Goal: Information Seeking & Learning: Learn about a topic

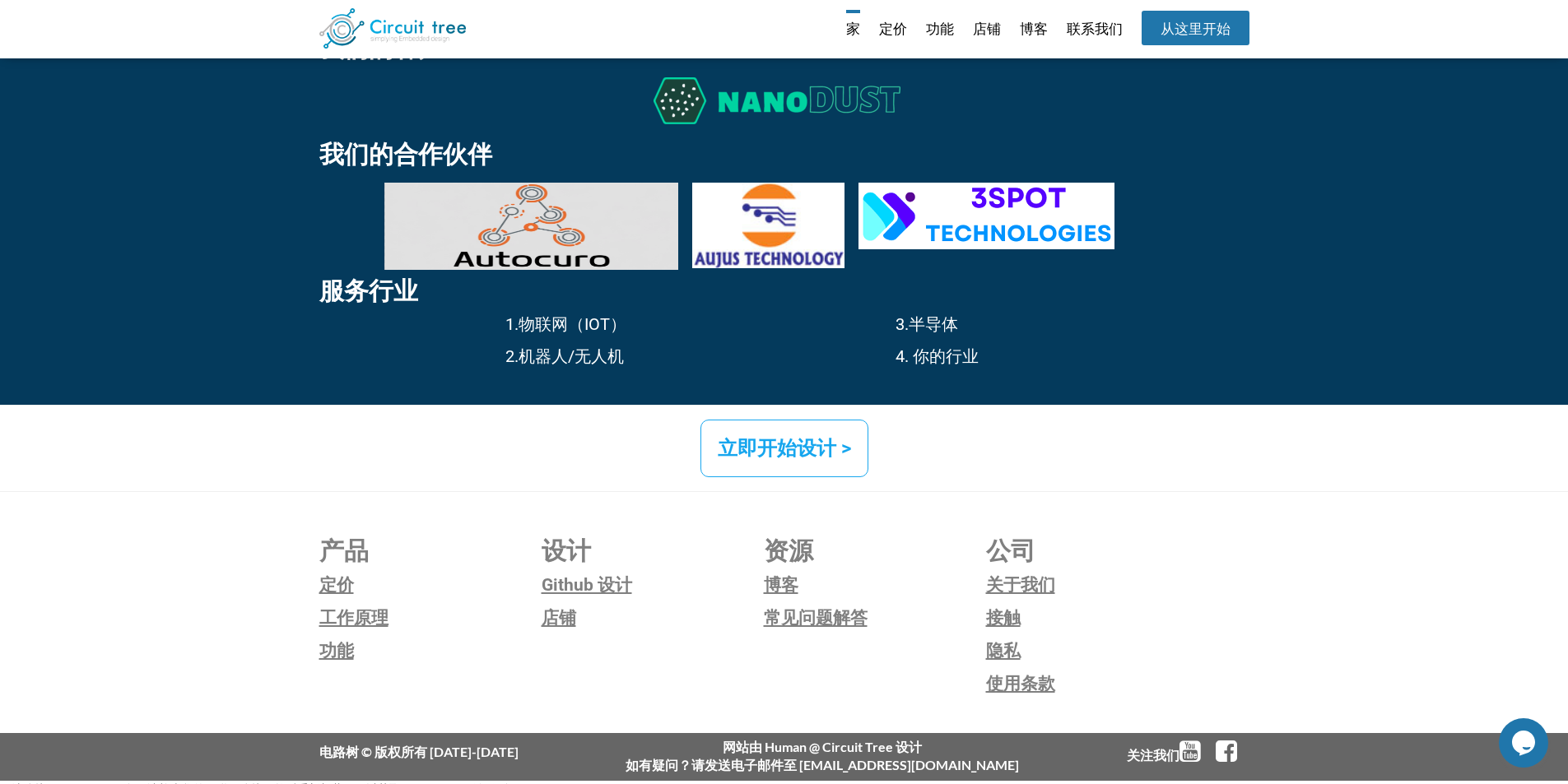
click at [871, 34] on li "定价" at bounding box center [884, 30] width 45 height 40
click at [888, 32] on font "定价" at bounding box center [893, 29] width 28 height 17
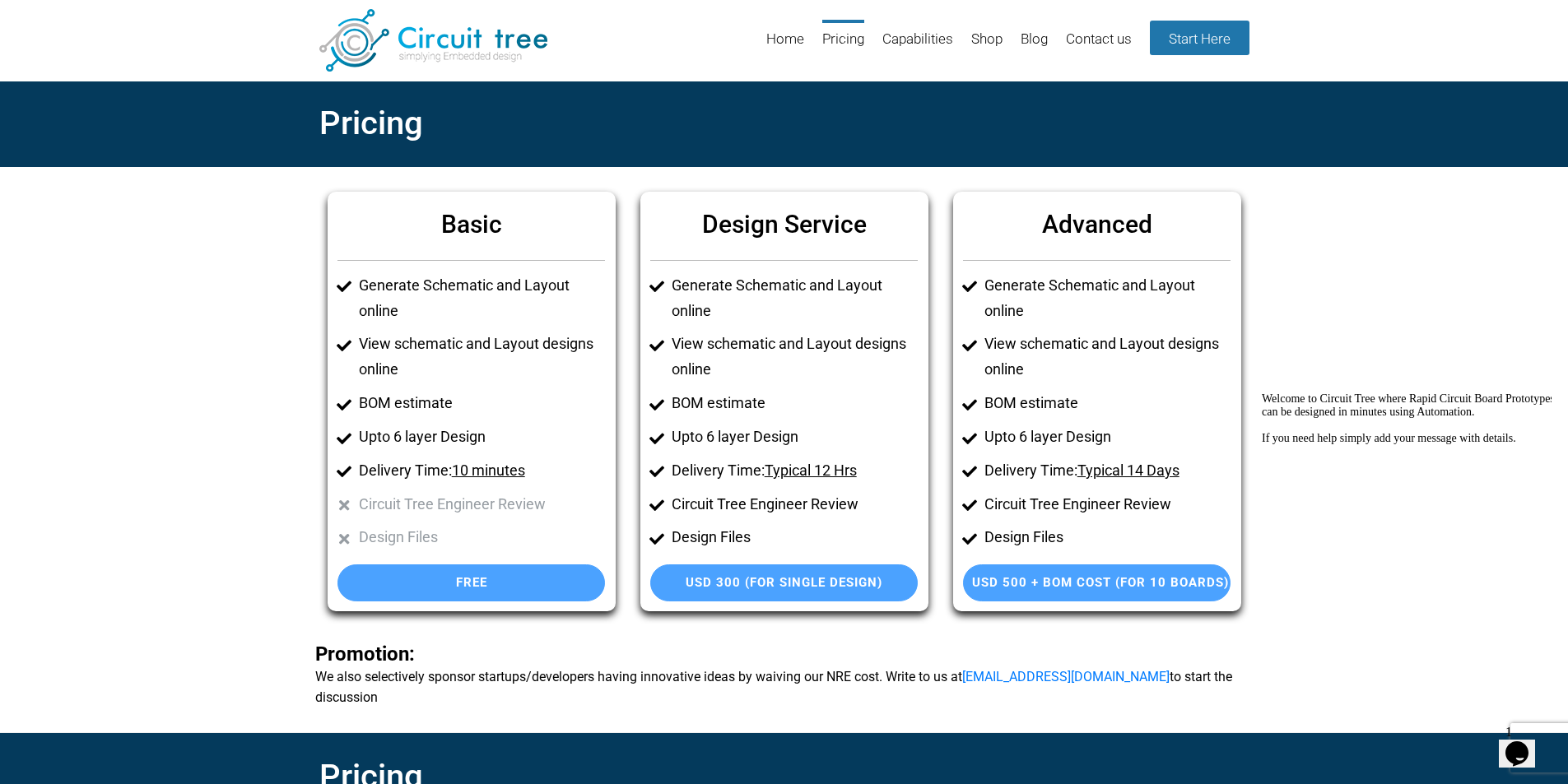
drag, startPoint x: 1375, startPoint y: 313, endPoint x: 1291, endPoint y: 4, distance: 320.2
click at [1375, 313] on section "Basic Generate Schematic and Layout online View schematic and Layout designs on…" at bounding box center [784, 450] width 1568 height 566
click at [1307, 285] on section "Basic Generate Schematic and Layout online View schematic and Layout designs on…" at bounding box center [784, 450] width 1568 height 566
click at [902, 48] on link "Capabilities" at bounding box center [917, 46] width 71 height 54
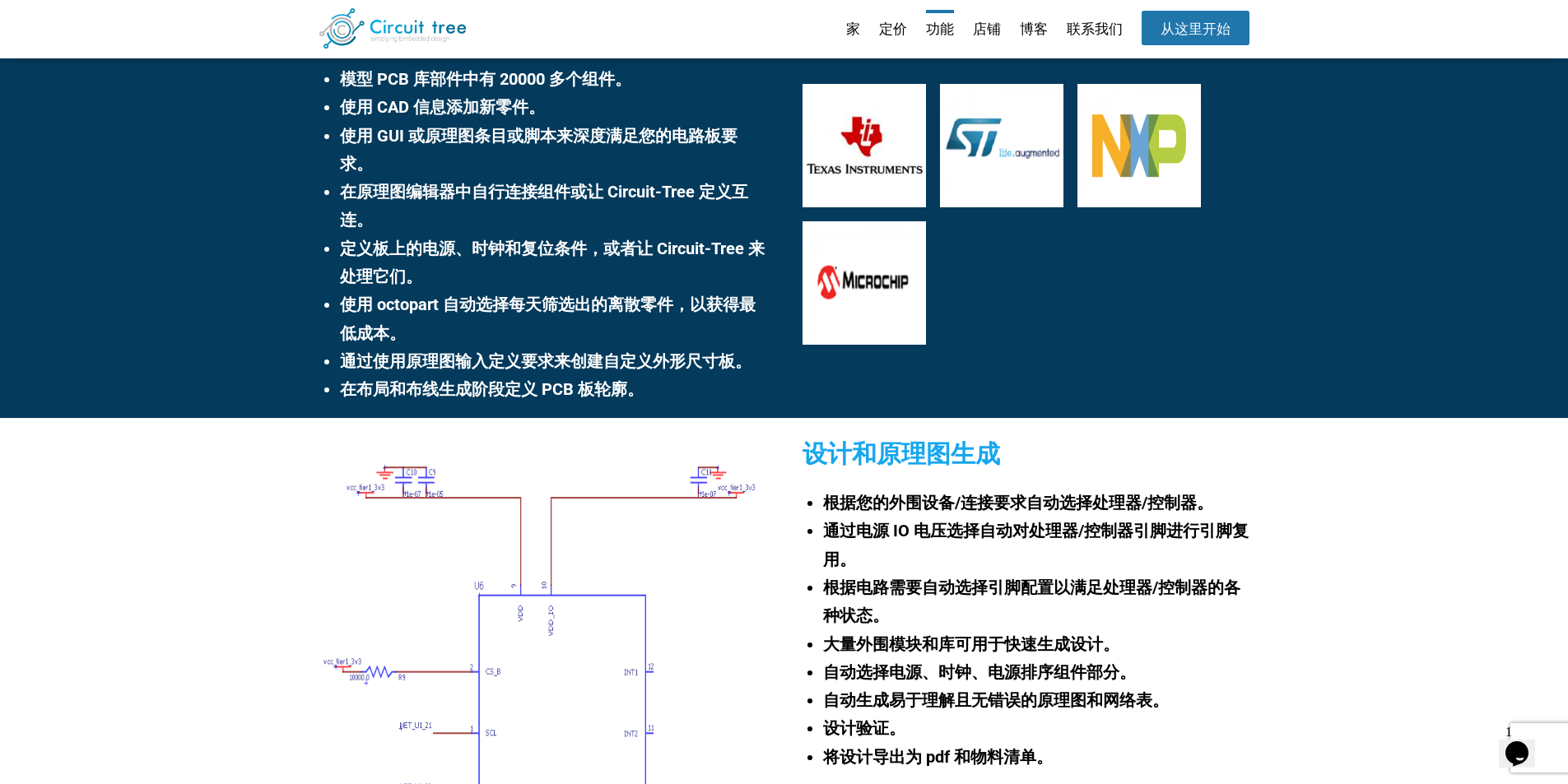
scroll to position [142, 0]
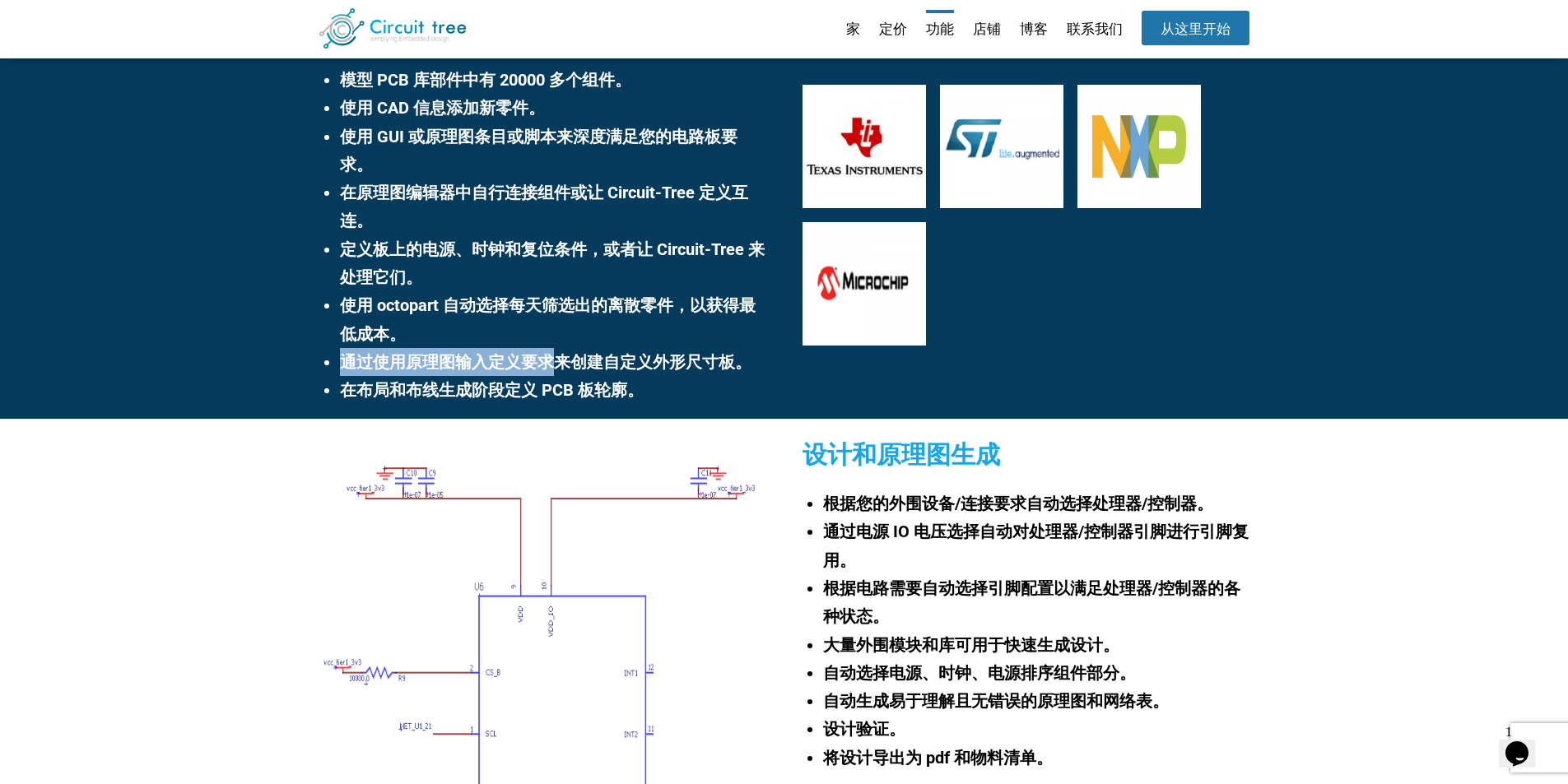
drag, startPoint x: 346, startPoint y: 367, endPoint x: 555, endPoint y: 360, distance: 209.1
click at [555, 360] on font "通过使用原理图输入定义要求来创建自定义外形尺寸板。" at bounding box center [546, 361] width 412 height 19
click at [490, 372] on li "通过使用原理图输入定义要求来创建自定义外形尺寸板。" at bounding box center [552, 361] width 425 height 28
drag, startPoint x: 474, startPoint y: 371, endPoint x: 689, endPoint y: 366, distance: 215.1
click at [689, 366] on font "通过使用原理图输入定义要求来创建自定义外形尺寸板。" at bounding box center [546, 361] width 412 height 19
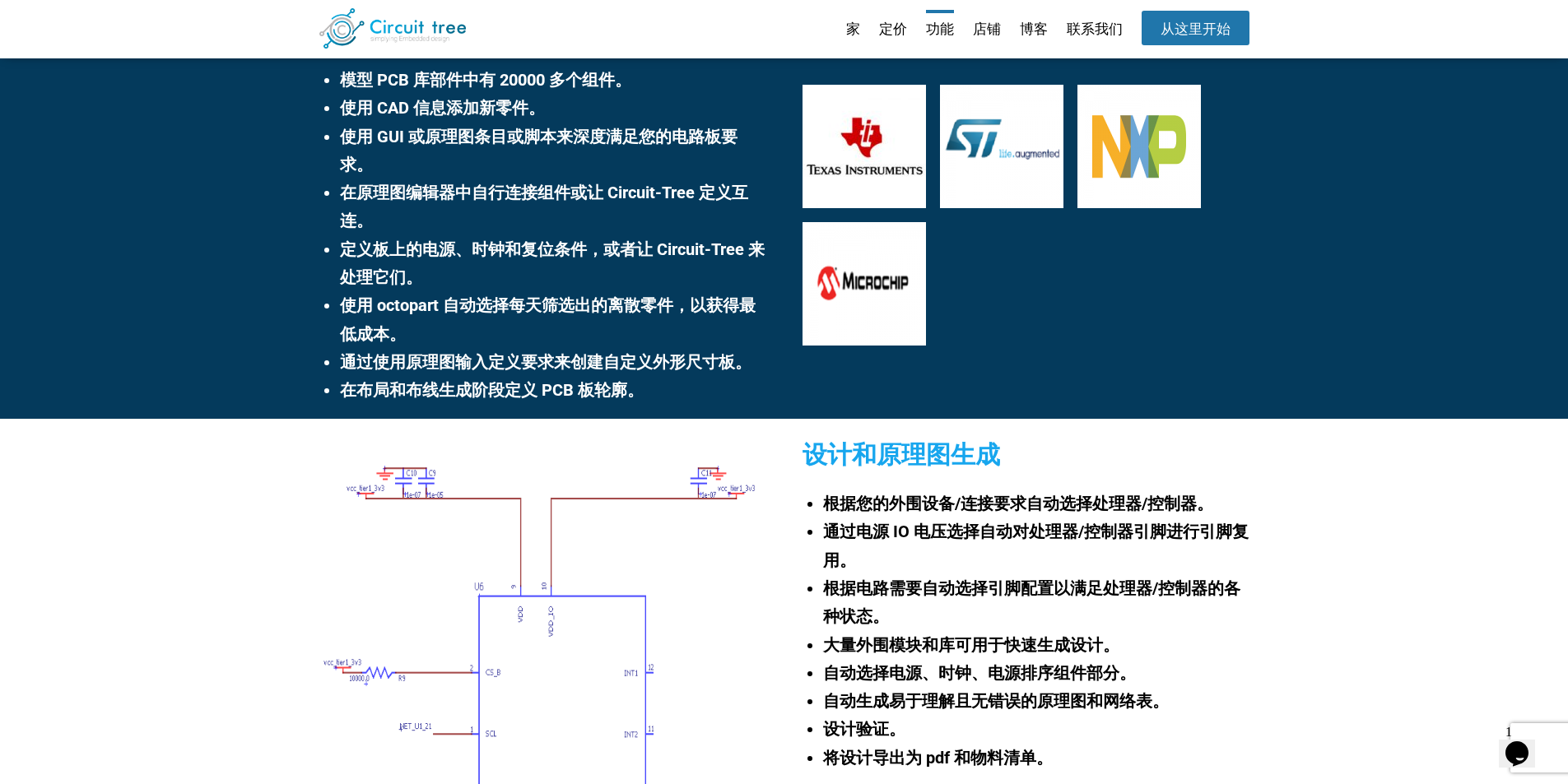
click at [617, 387] on font "在布局和布线生成阶段定义 PCB 板轮廓。" at bounding box center [491, 389] width 304 height 19
drag, startPoint x: 637, startPoint y: 392, endPoint x: 333, endPoint y: 392, distance: 304.0
click at [333, 392] on div "需求捕获 模型 PCB 库部件中有 20000 多个组件。 使用 CAD 信息添加新零件。 使用 GUI 或原理图条目或脚本来深度满足您的电路板要求。 在原理…" at bounding box center [542, 206] width 446 height 423
click at [300, 433] on div "设计和原理图生成 根据您的外围设备/连接要求自动选择处理器/控制器。 通过电源 IO 电压选择自动对处理器/控制器引脚进行引脚复用。 根据电路需要自动选择引脚…" at bounding box center [784, 666] width 1568 height 494
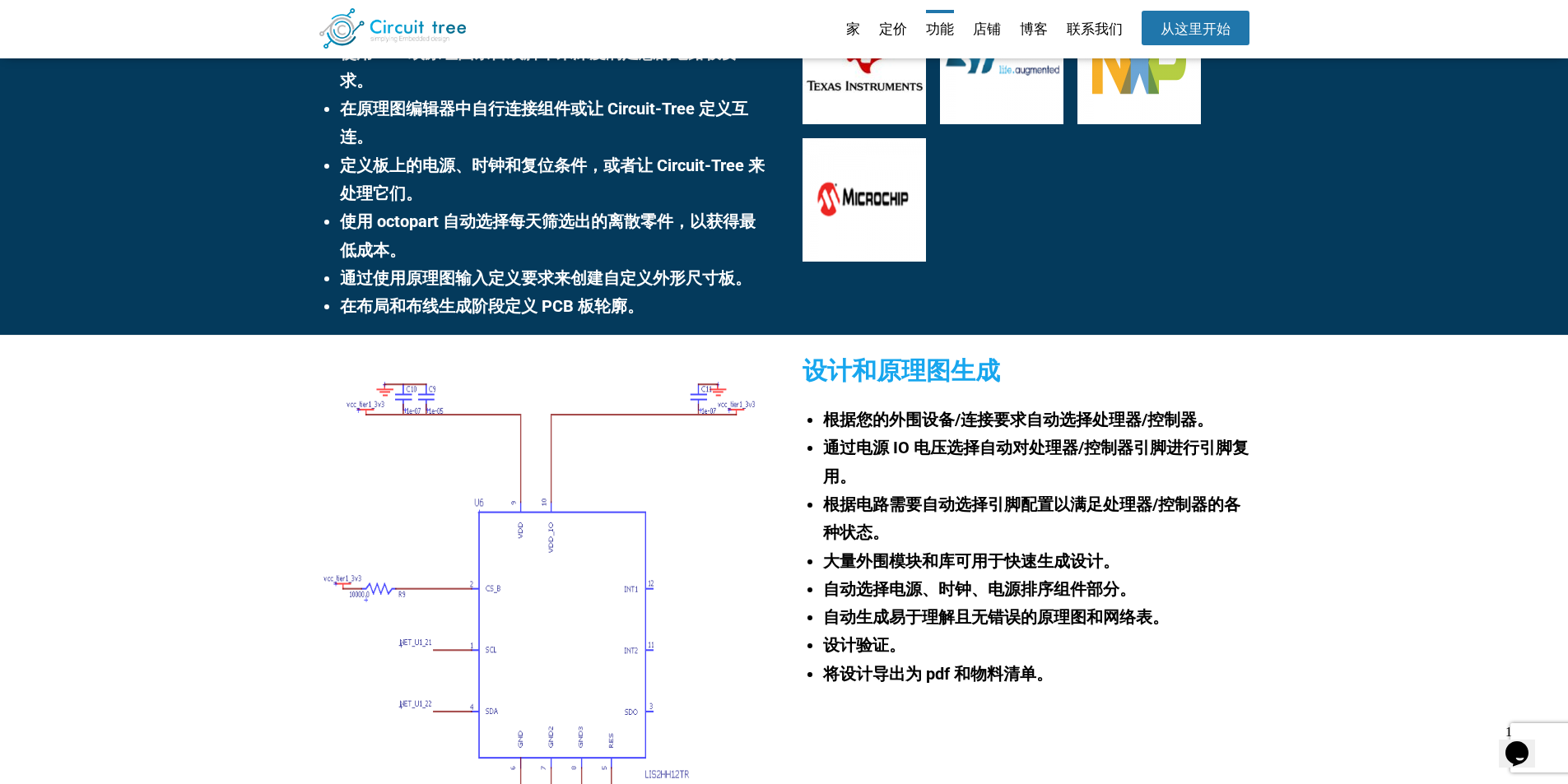
scroll to position [307, 0]
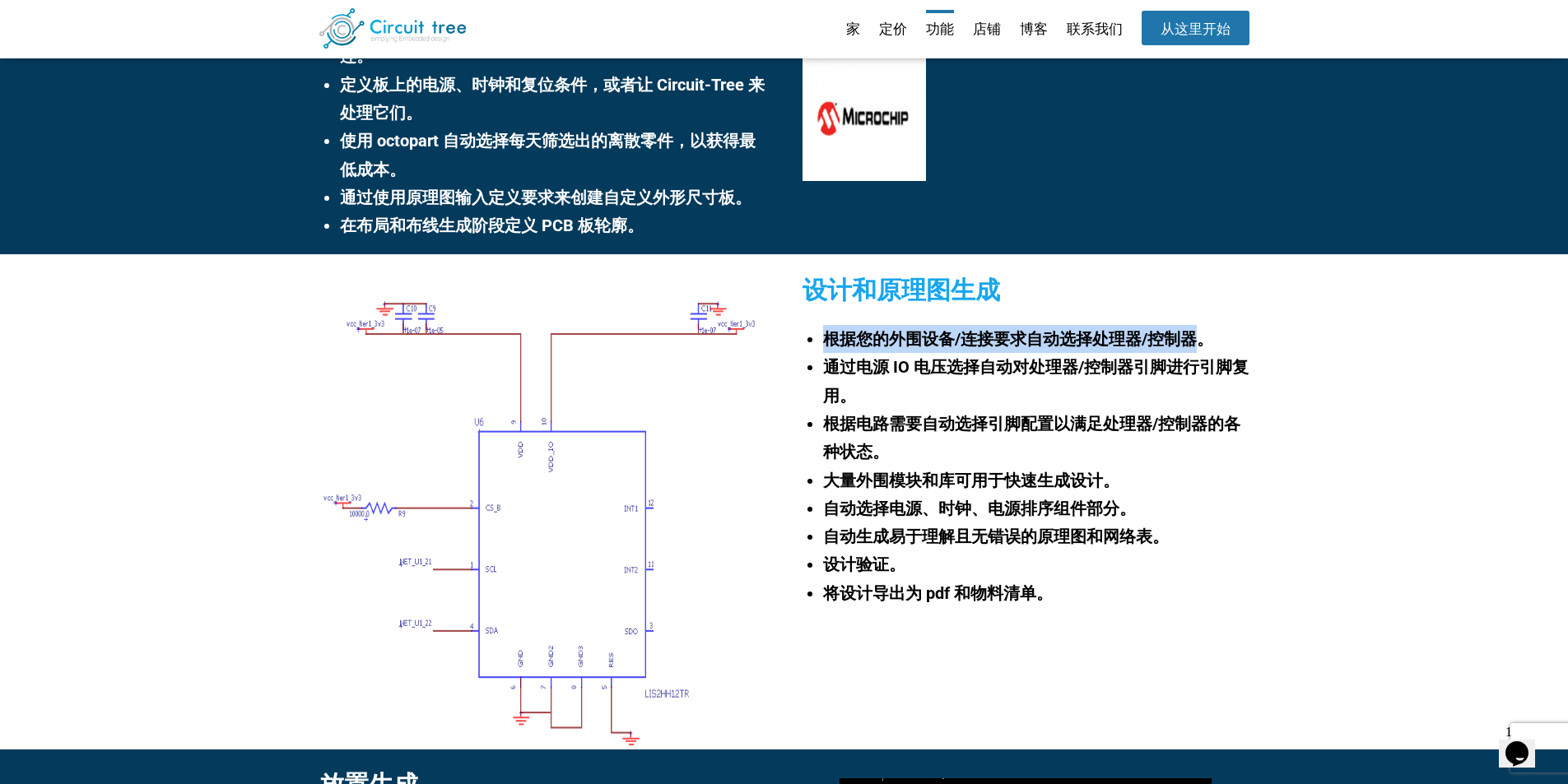
drag, startPoint x: 826, startPoint y: 344, endPoint x: 1197, endPoint y: 339, distance: 371.0
click at [1197, 339] on font "根据您的外围设备/连接要求自动选择处理器/控制器。" at bounding box center [1018, 339] width 390 height 19
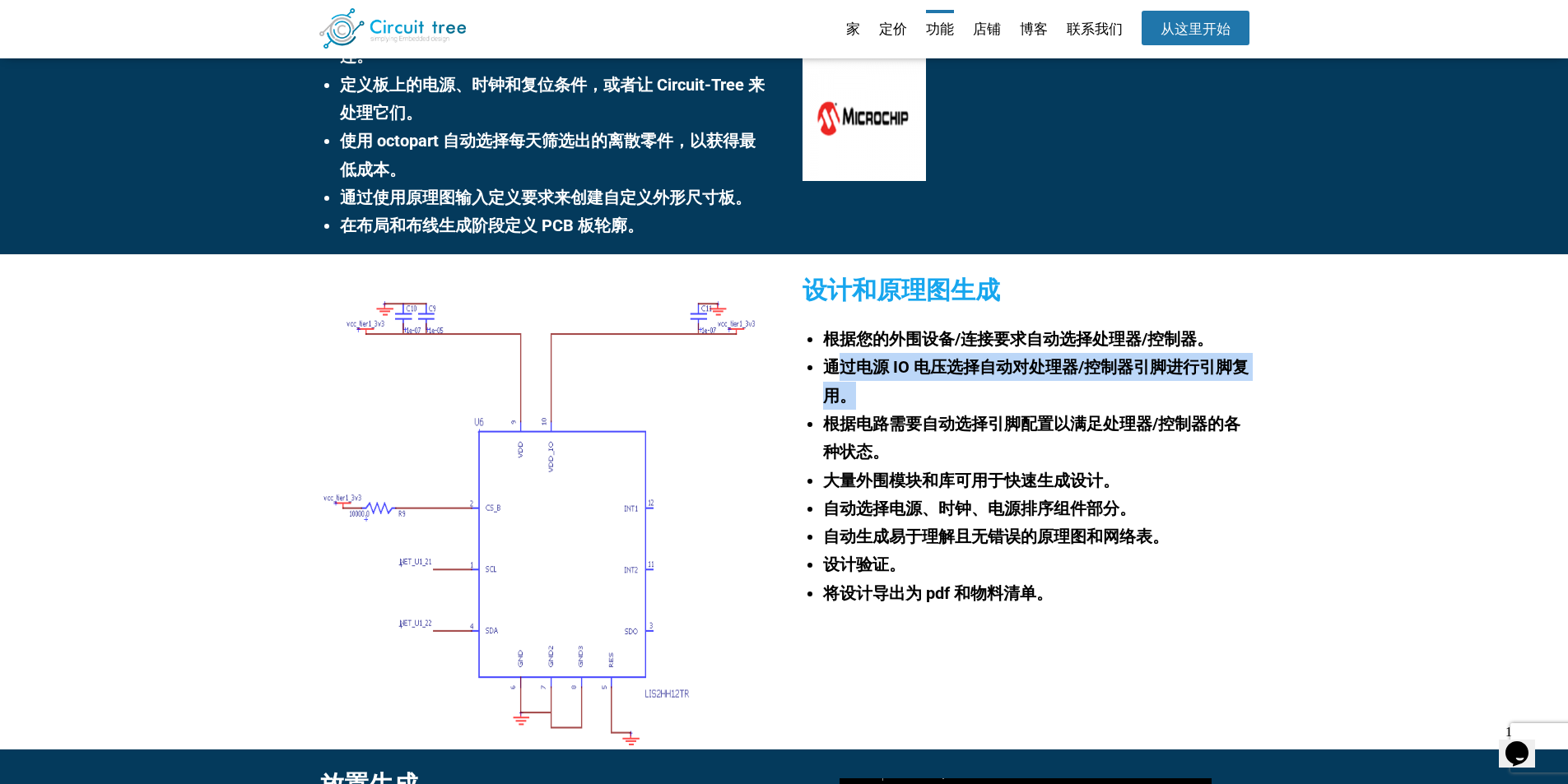
drag, startPoint x: 843, startPoint y: 371, endPoint x: 998, endPoint y: 395, distance: 156.8
click at [998, 395] on li "通过电源 IO 电压选择自动对处理器/控制器引脚进行引脚复用。" at bounding box center [1036, 381] width 425 height 57
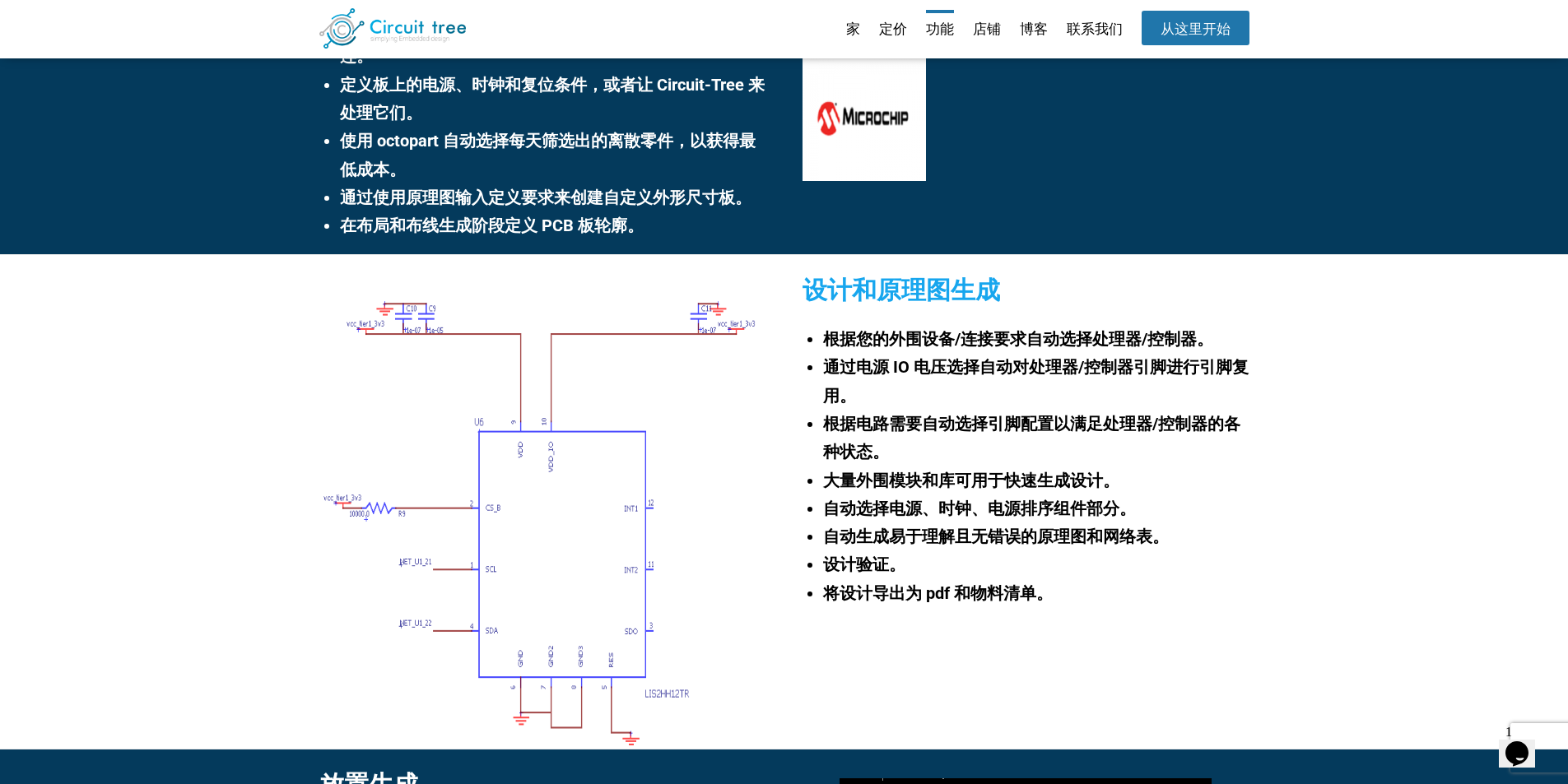
click at [995, 416] on font "根据电路需要自动选择引脚配置以满足处理器/控制器的各种状态。" at bounding box center [1032, 437] width 417 height 48
drag, startPoint x: 832, startPoint y: 435, endPoint x: 907, endPoint y: 465, distance: 80.8
click at [907, 465] on li "根据电路需要自动选择引脚配置以满足处理器/控制器的各种状态。" at bounding box center [1036, 439] width 425 height 57
click at [904, 496] on li "自动选择电源、时钟、电源排序组件部分。" at bounding box center [1036, 508] width 425 height 28
drag, startPoint x: 863, startPoint y: 491, endPoint x: 1105, endPoint y: 474, distance: 242.6
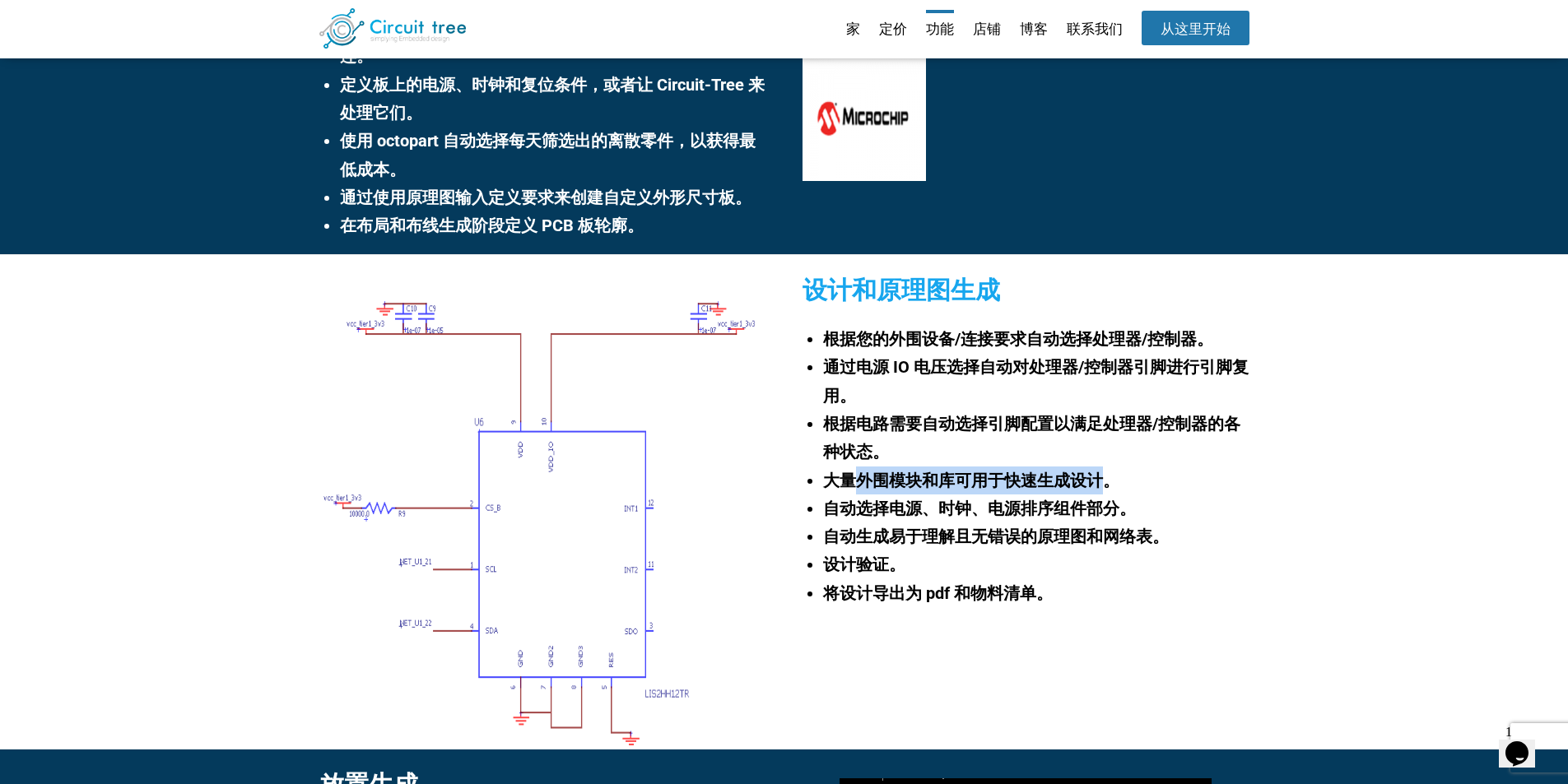
click at [1105, 474] on li "大量外围模块和库可用于快速生成设计。" at bounding box center [1036, 480] width 425 height 28
click at [987, 532] on font "自动生成易于理解且无错误的原理图和网络表。" at bounding box center [995, 536] width 346 height 19
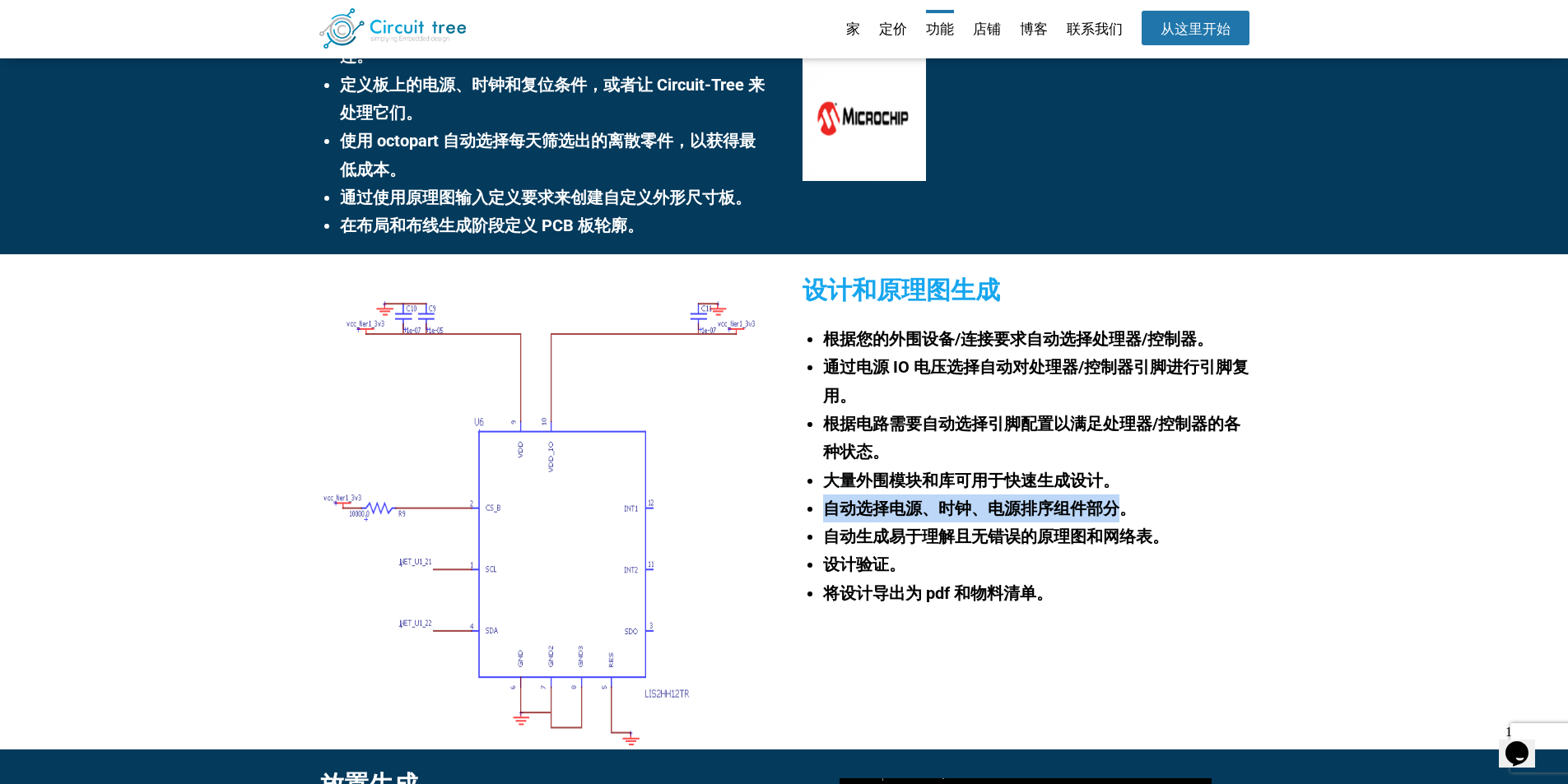
drag, startPoint x: 822, startPoint y: 508, endPoint x: 1115, endPoint y: 499, distance: 293.1
click at [1115, 499] on ul "根据您的外围设备/连接要求自动选择处理器/控制器。 通过电源 IO 电压选择自动对处理器/控制器引脚进行引脚复用。 根据电路需要自动选择引脚配置以满足处理器/…" at bounding box center [1033, 466] width 430 height 282
click at [884, 551] on li "设计验证。" at bounding box center [1036, 564] width 425 height 28
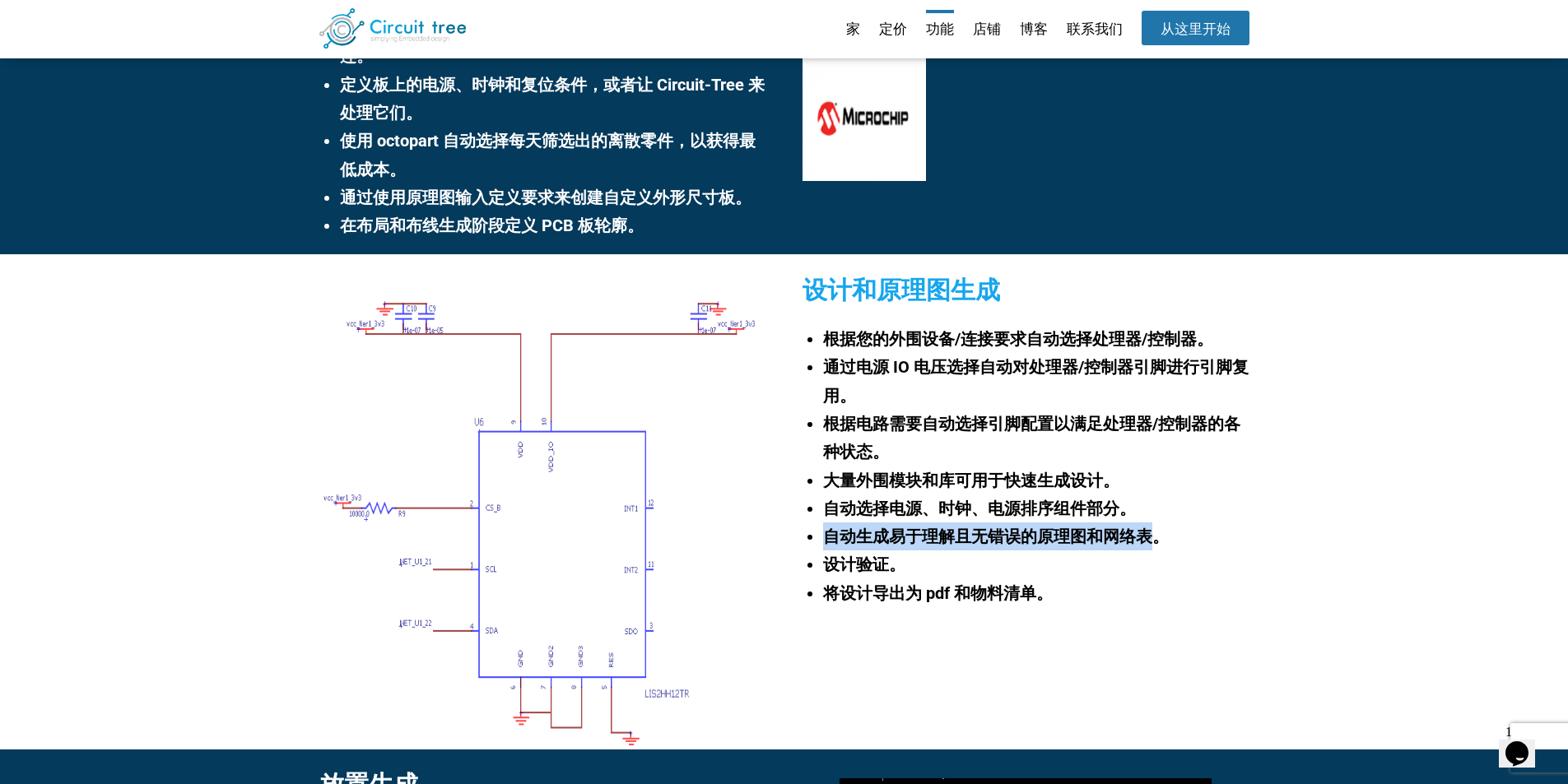
drag, startPoint x: 824, startPoint y: 539, endPoint x: 1149, endPoint y: 532, distance: 325.1
click at [1149, 532] on ul "根据您的外围设备/连接要求自动选择处理器/控制器。 通过电源 IO 电压选择自动对处理器/控制器引脚进行引脚复用。 根据电路需要自动选择引脚配置以满足处理器/…" at bounding box center [1033, 466] width 430 height 282
click at [1015, 581] on li "将设计导出为 pdf 和物料清单。" at bounding box center [1036, 592] width 425 height 28
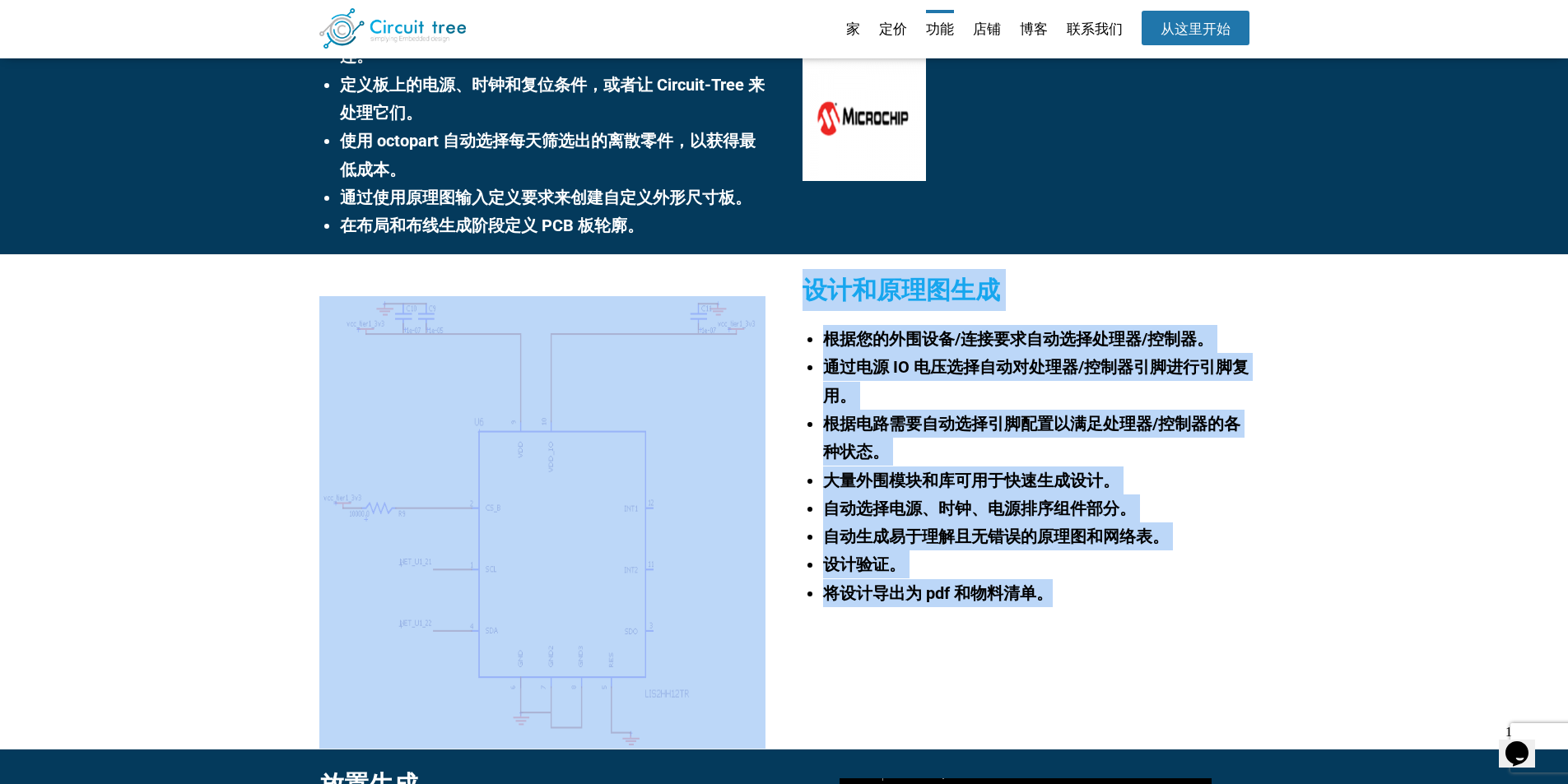
drag, startPoint x: 1052, startPoint y: 601, endPoint x: 780, endPoint y: 396, distance: 340.6
click at [780, 396] on div "设计和原理图生成 根据您的外围设备/连接要求自动选择处理器/控制器。 通过电源 IO 电压选择自动对处理器/控制器引脚进行引脚复用。 根据电路需要自动选择引脚…" at bounding box center [784, 502] width 1568 height 494
click at [875, 488] on font "大量外围模块和库可用于快速生成设计。" at bounding box center [971, 480] width 296 height 19
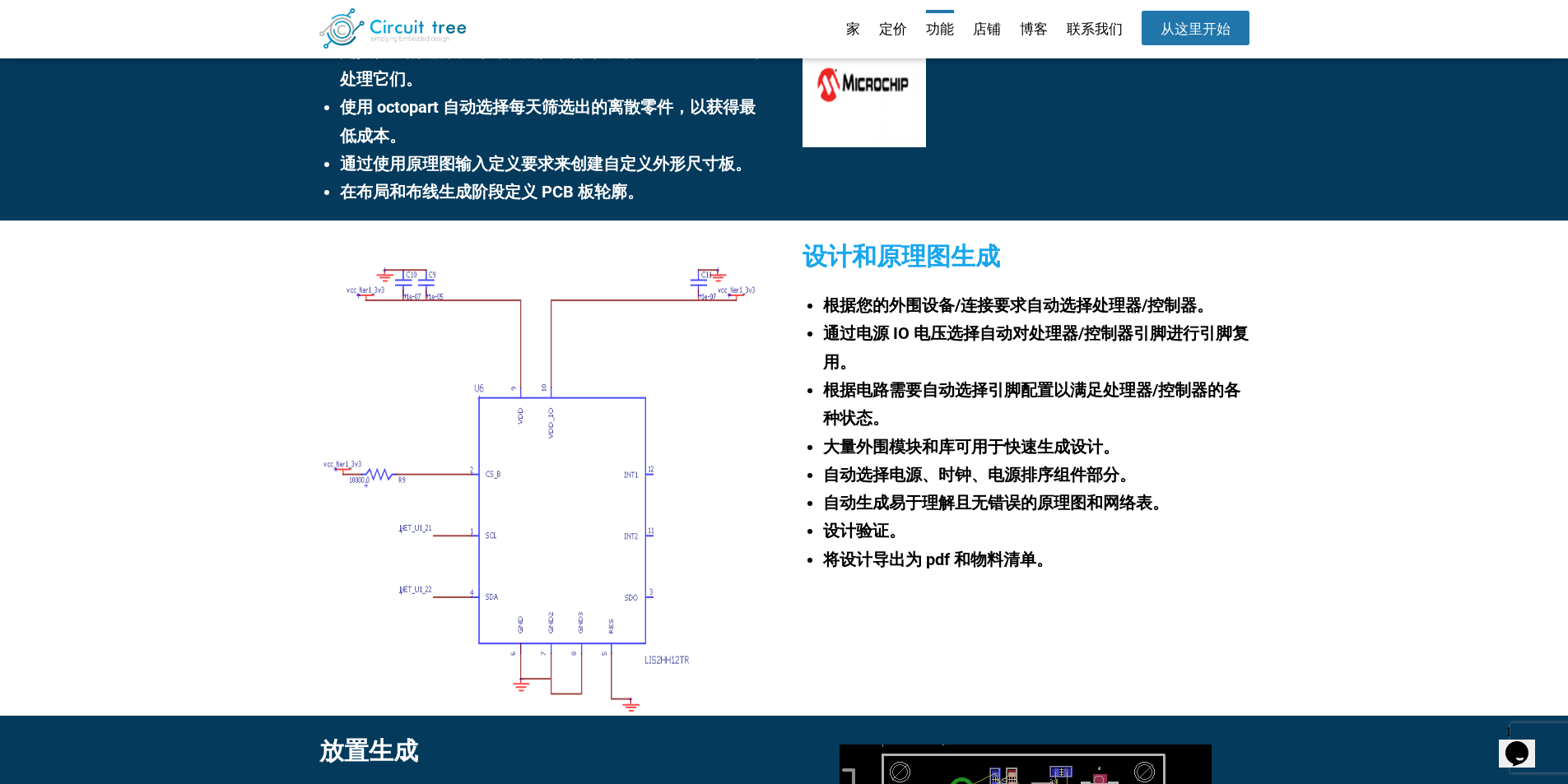
scroll to position [0, 0]
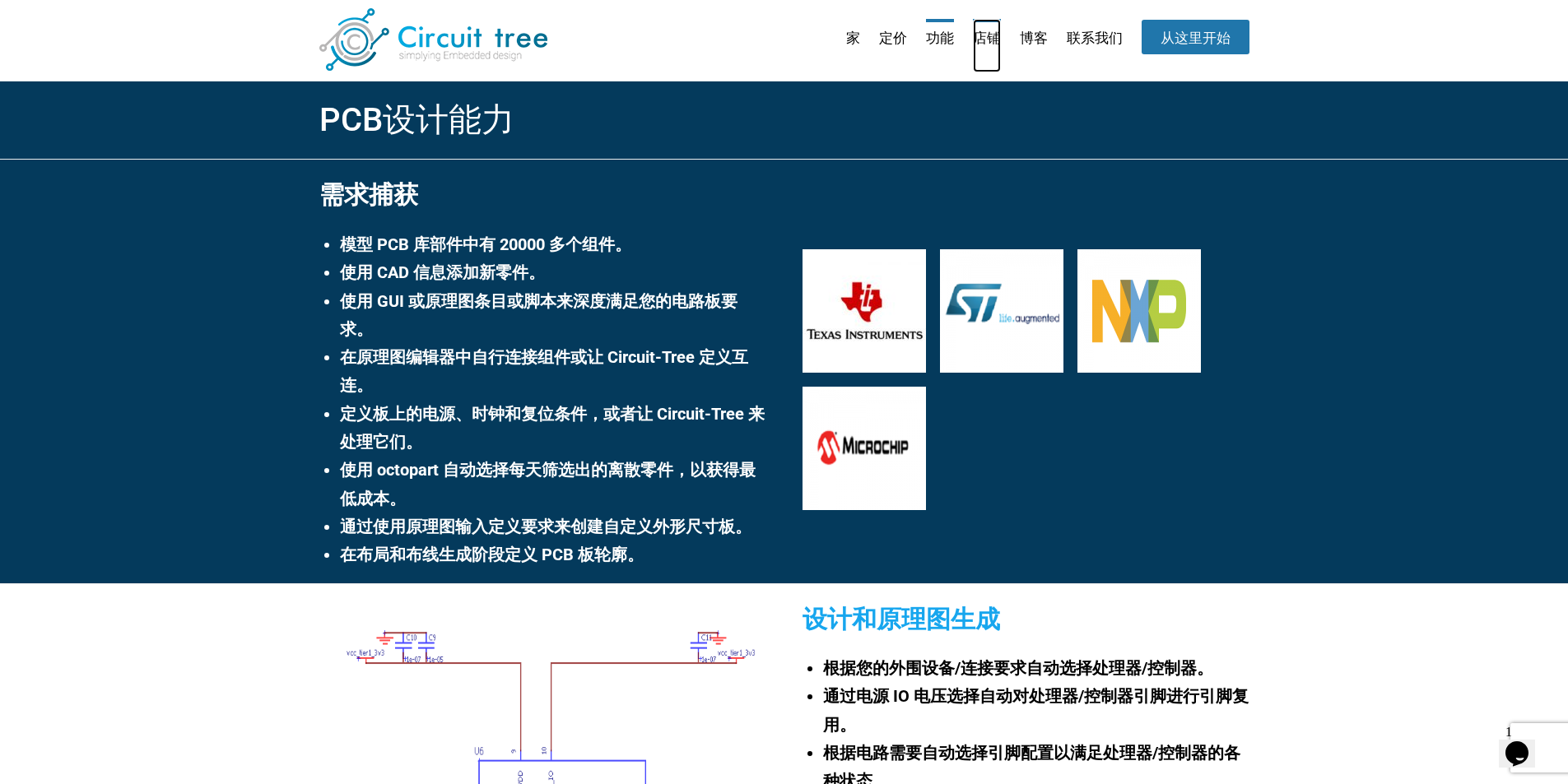
click at [974, 40] on font "店铺" at bounding box center [986, 38] width 28 height 17
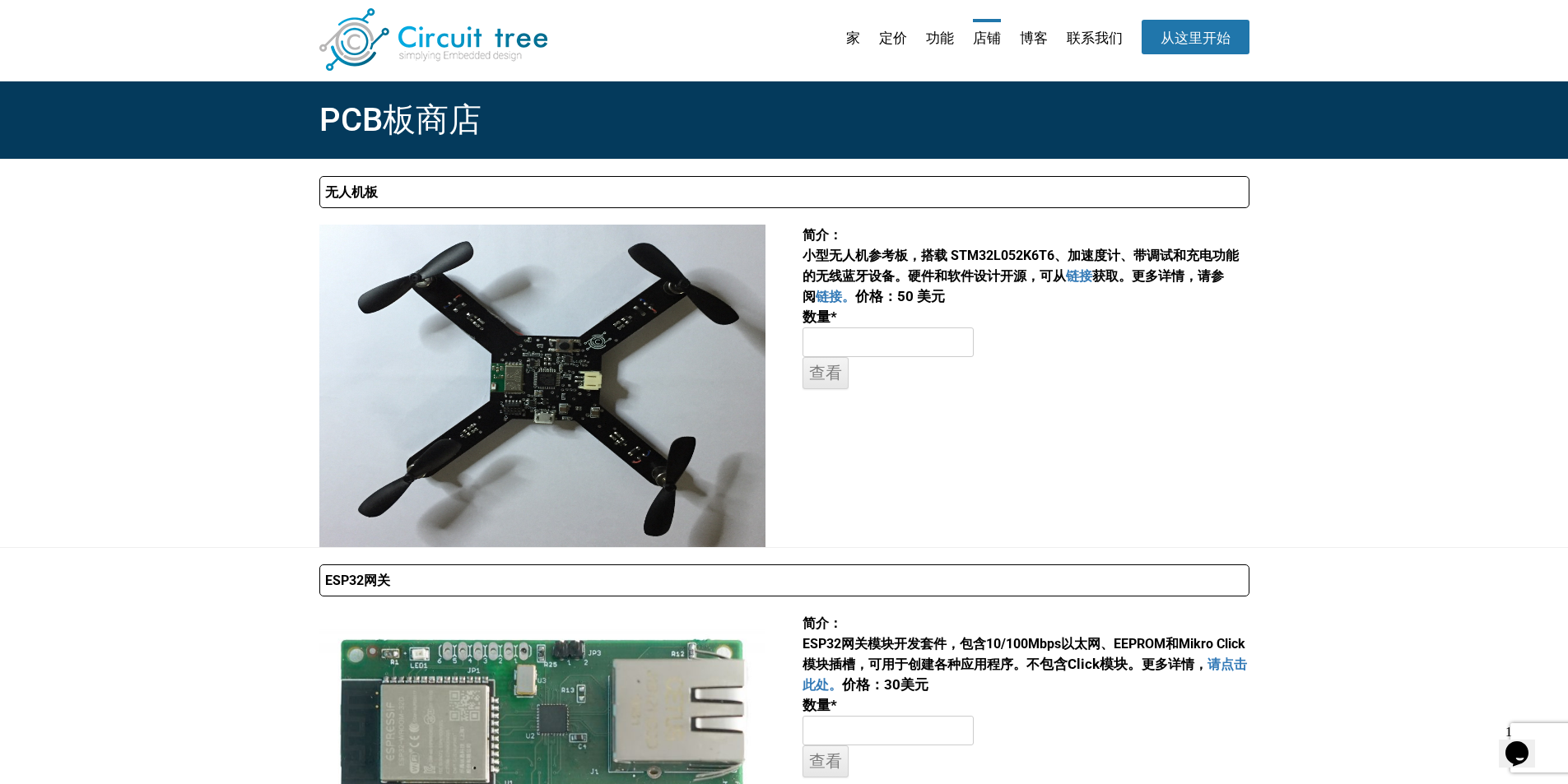
click at [937, 332] on input "number" at bounding box center [889, 342] width 172 height 29
click at [960, 355] on input "number" at bounding box center [889, 342] width 172 height 29
click at [961, 347] on input "1" at bounding box center [889, 342] width 172 height 29
click at [831, 376] on input "查看" at bounding box center [826, 373] width 46 height 32
click at [1063, 415] on div "无人机板 简介： 小型无人机参考板，搭载 STM32L052K6T6、加速度计、带调试和充电功能的无线蓝牙设备。 硬件和软件设计开源，可从 链接 获取。 更多…" at bounding box center [784, 353] width 930 height 387
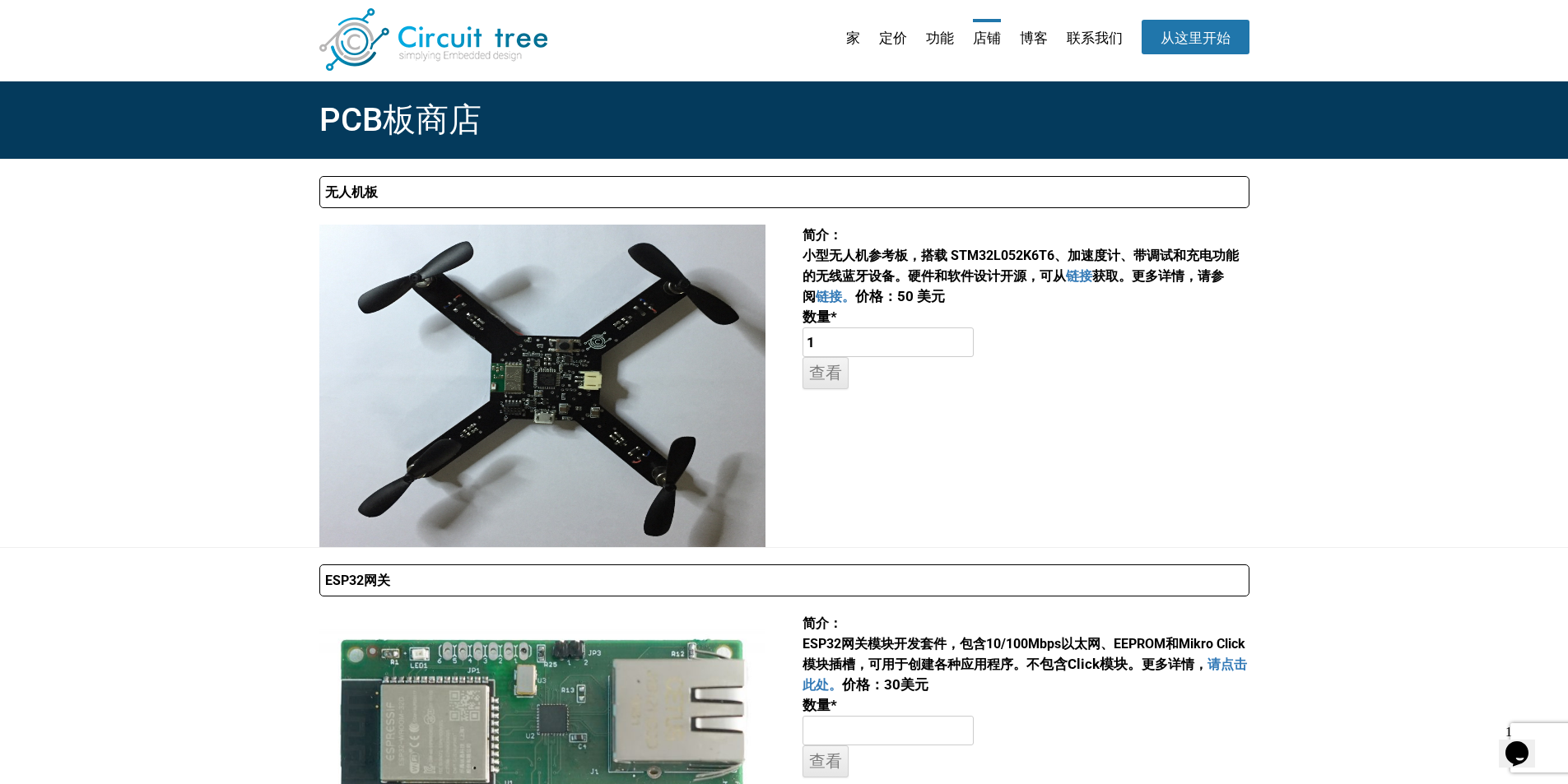
click at [885, 338] on input "1" at bounding box center [889, 342] width 172 height 29
type input "4"
click at [1034, 41] on font "博客" at bounding box center [1033, 38] width 28 height 17
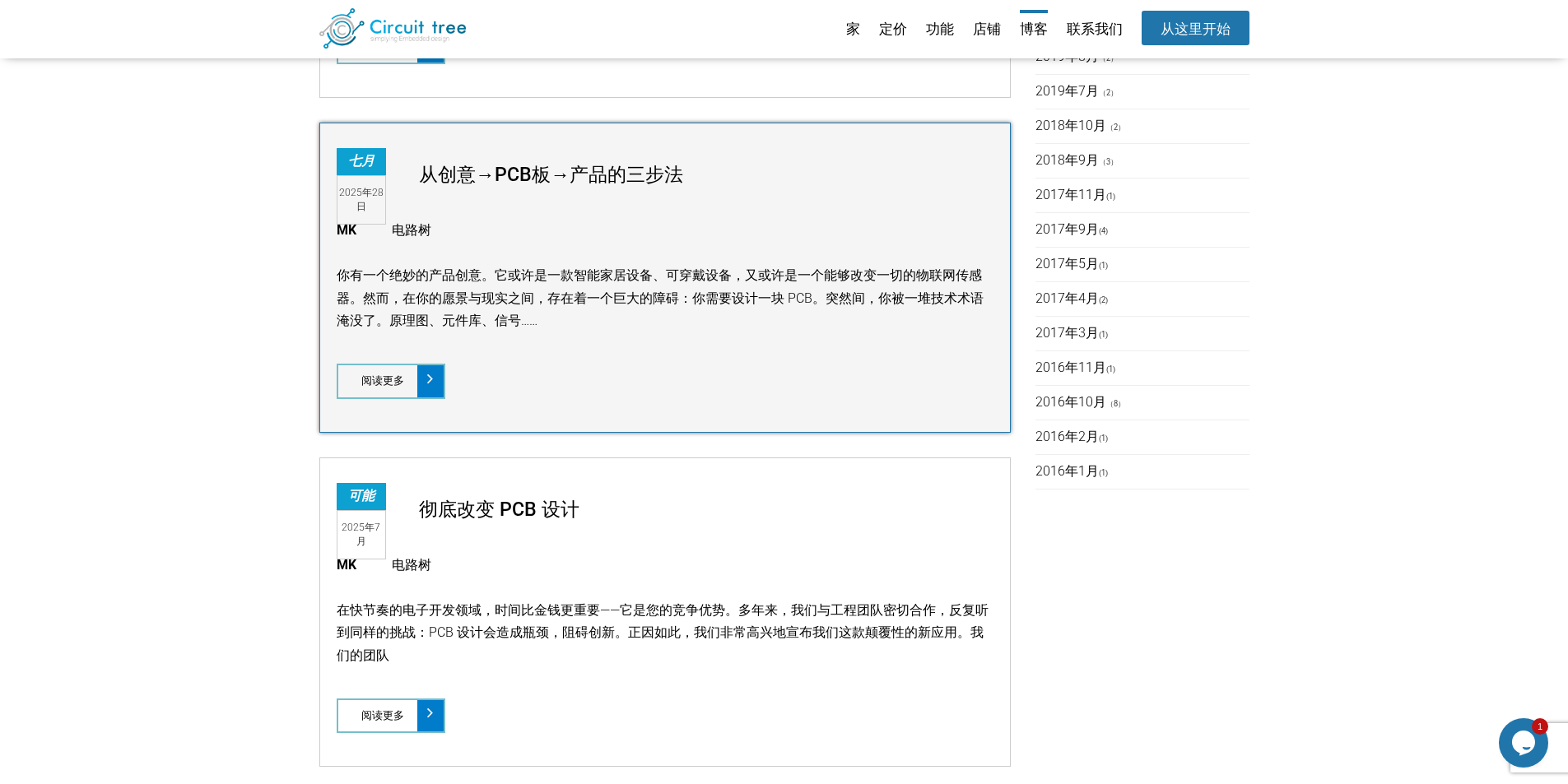
scroll to position [813, 0]
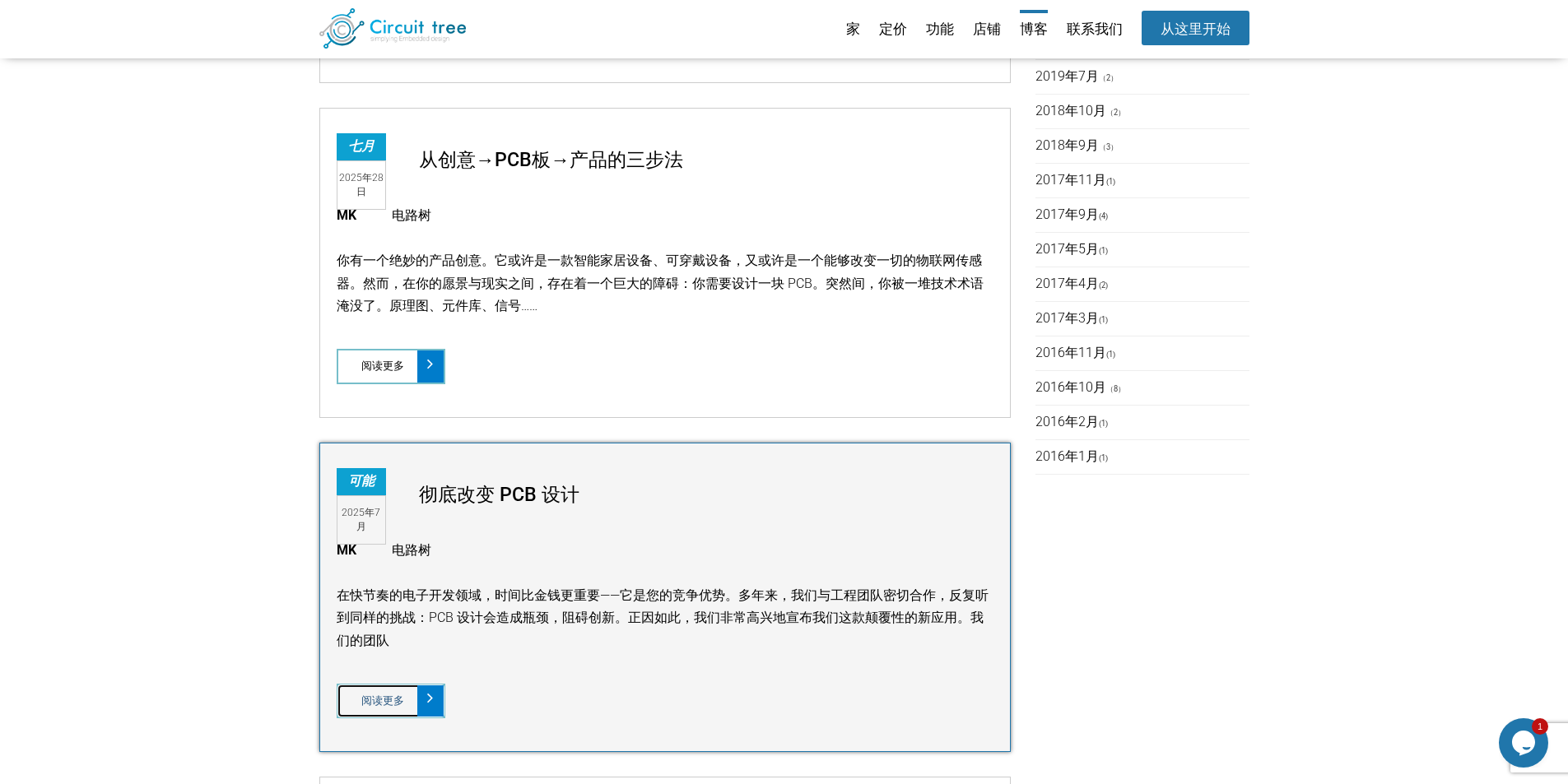
click at [436, 717] on span at bounding box center [430, 702] width 26 height 32
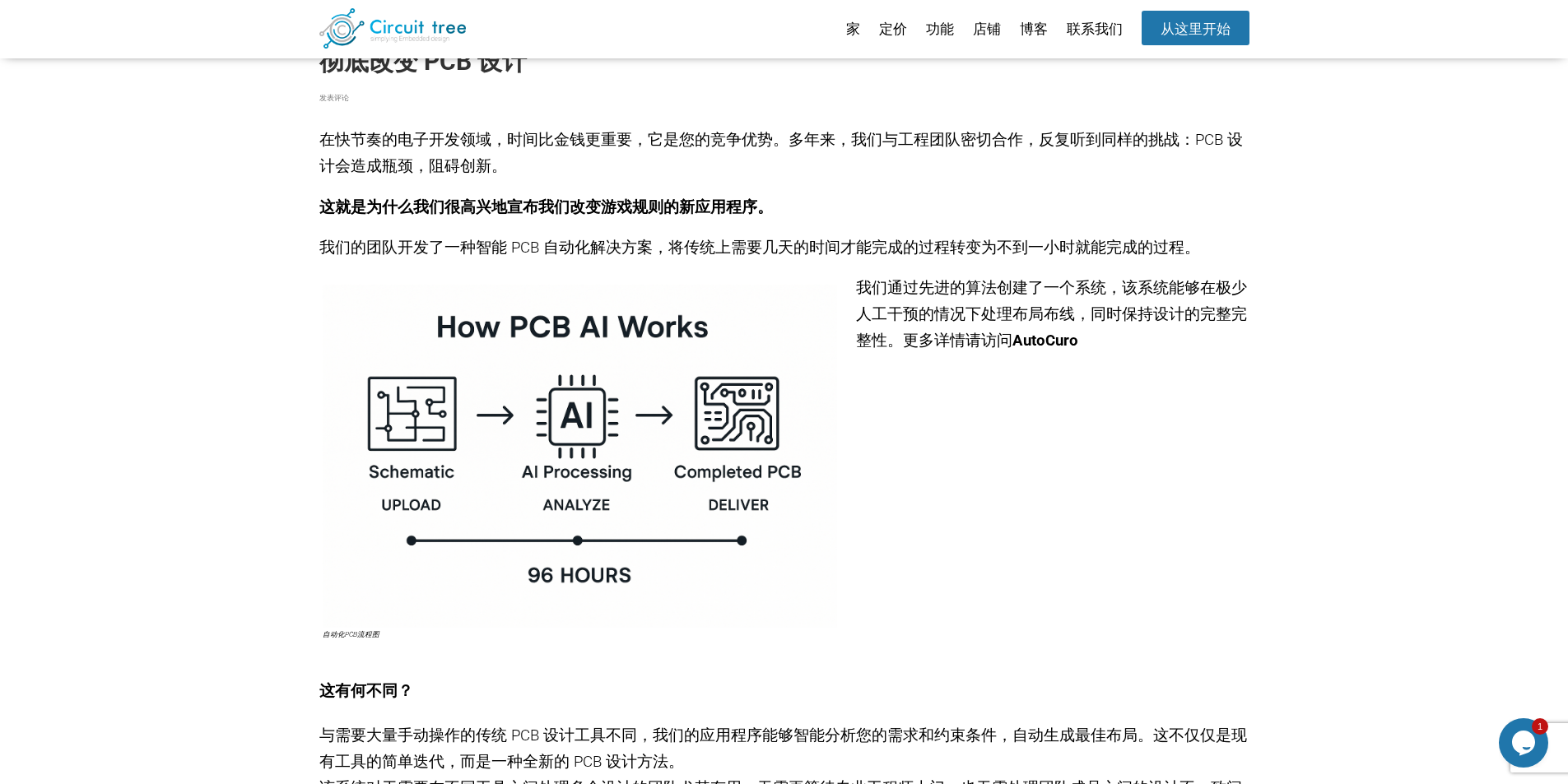
scroll to position [143, 0]
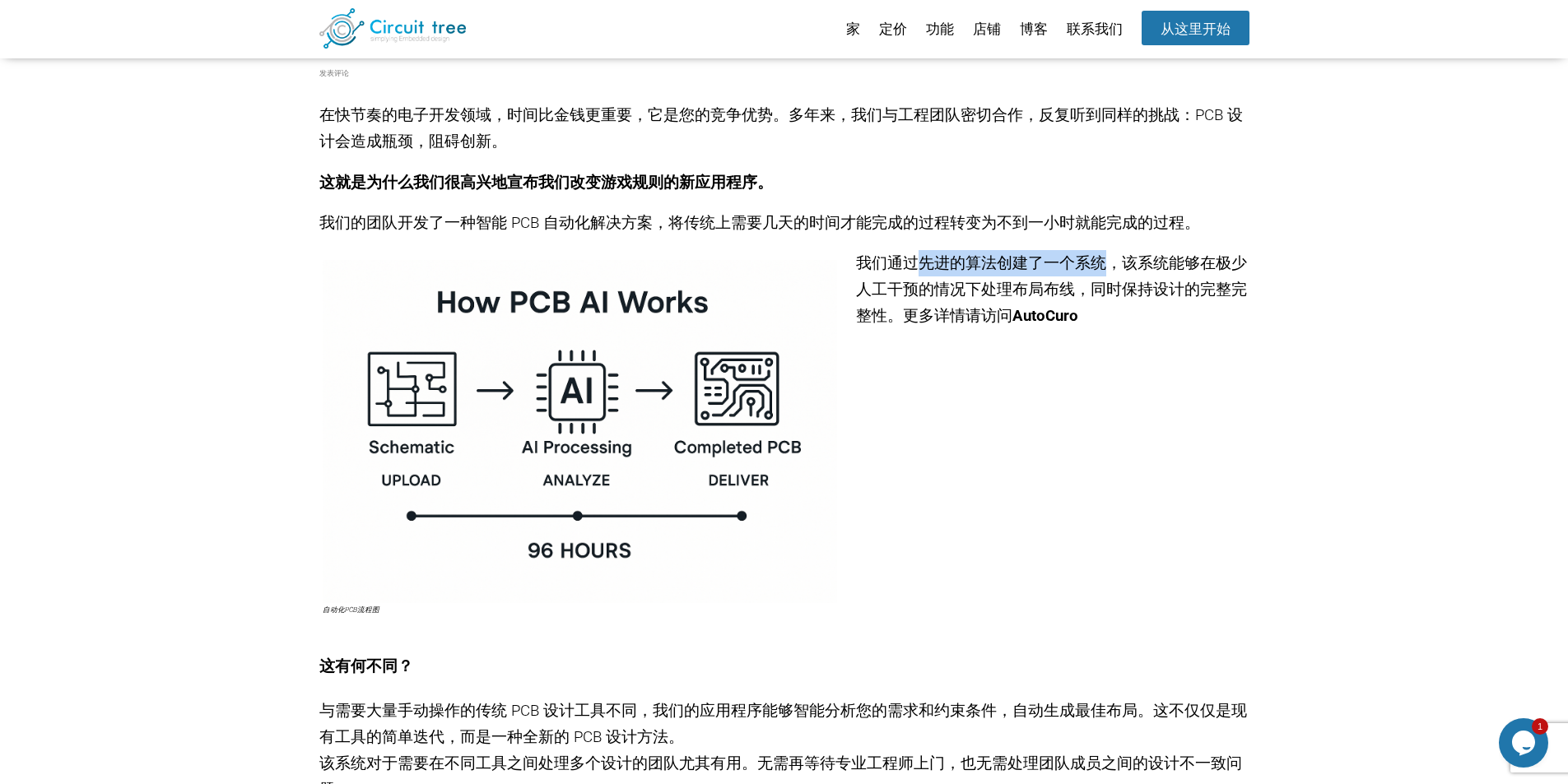
drag, startPoint x: 917, startPoint y: 257, endPoint x: 1107, endPoint y: 261, distance: 190.0
click at [1107, 261] on font "我们通过先进的算法创建了一个系统，该系统能够在极少人工干预的情况下处理布局布线，同时保持设计的完整完整性。更多详情请访问" at bounding box center [1051, 290] width 391 height 71
click at [1142, 266] on font "我们通过先进的算法创建了一个系统，该系统能够在极少人工干预的情况下处理布局布线，同时保持设计的完整完整性。更多详情请访问" at bounding box center [1051, 290] width 391 height 71
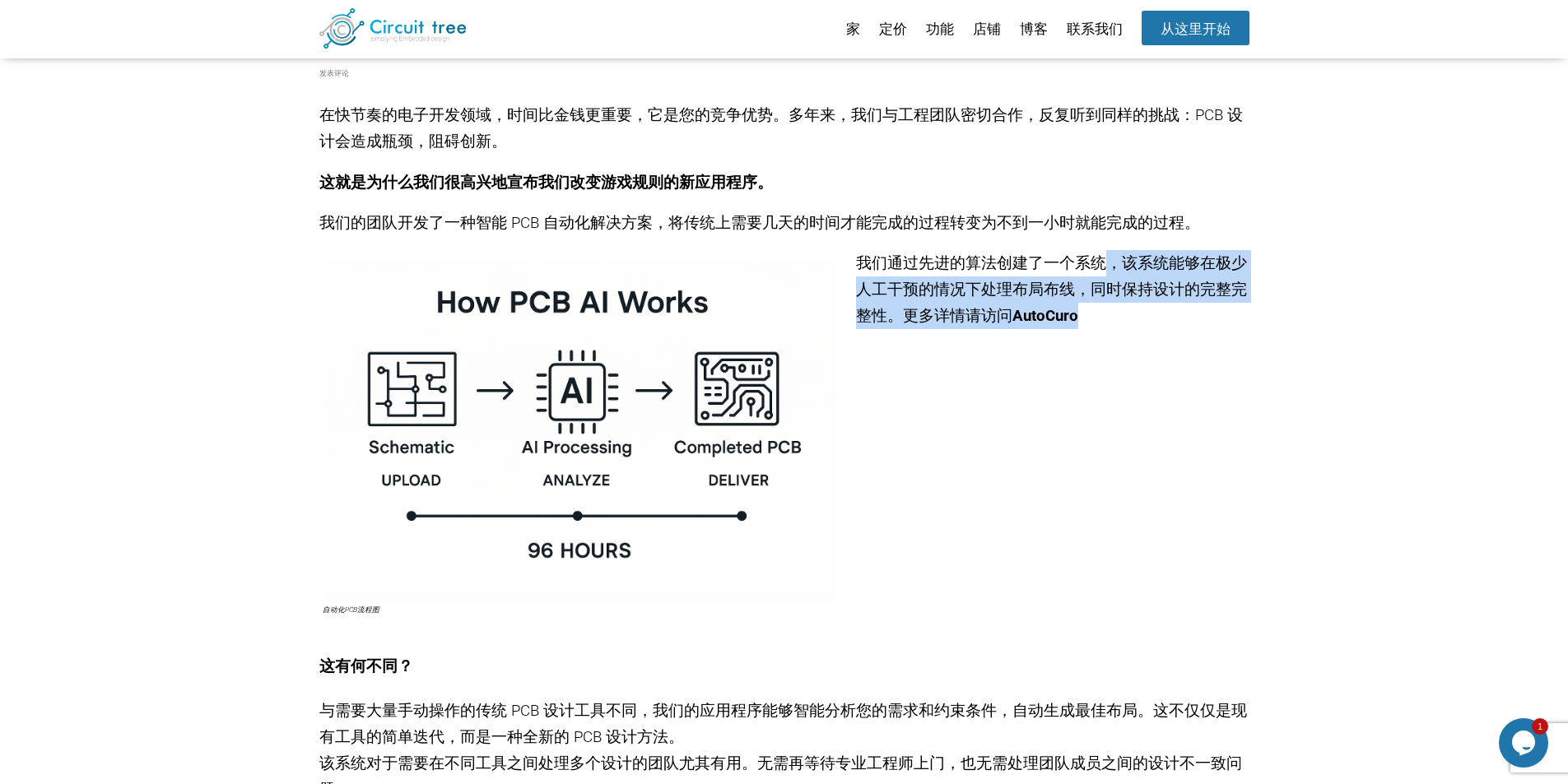
drag, startPoint x: 1106, startPoint y: 259, endPoint x: 1175, endPoint y: 312, distance: 87.0
click at [1175, 312] on p "我们通过先进的算法创建了一个系统，该系统能够在极少人工干预的情况下处理布局布线，同时保持设计的完整完整性。更多详情请访问 AutoCuro" at bounding box center [784, 290] width 930 height 79
click at [1121, 324] on p "我们通过先进的算法创建了一个系统，该系统能够在极少人工干预的情况下处理布局布线，同时保持设计的完整完整性。更多详情请访问 AutoCuro" at bounding box center [784, 290] width 930 height 79
drag, startPoint x: 1090, startPoint y: 313, endPoint x: 872, endPoint y: 273, distance: 221.6
click at [872, 273] on p "我们通过先进的算法创建了一个系统，该系统能够在极少人工干预的情况下处理布局布线，同时保持设计的完整完整性。更多详情请访问 AutoCuro" at bounding box center [784, 290] width 930 height 79
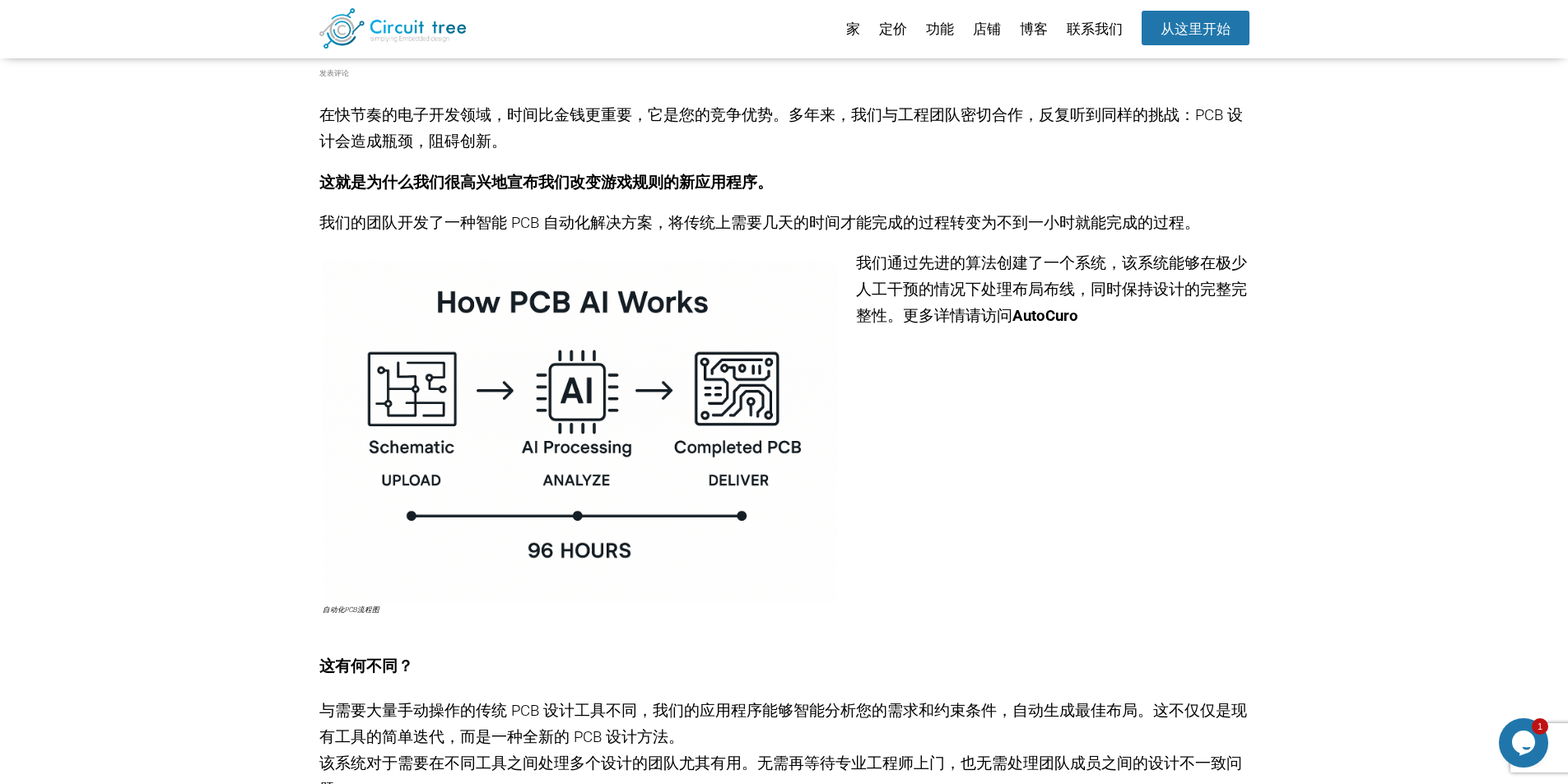
click at [902, 365] on div "在快节奏的电子开发领域，时间比金钱更重要，它是您的竞争优势。多年来，我们与工程团队密切合作，反复听到同样的挑战：PCB 设计会造成瓶颈，阻碍创新。 这就是为什…" at bounding box center [784, 508] width 930 height 1020
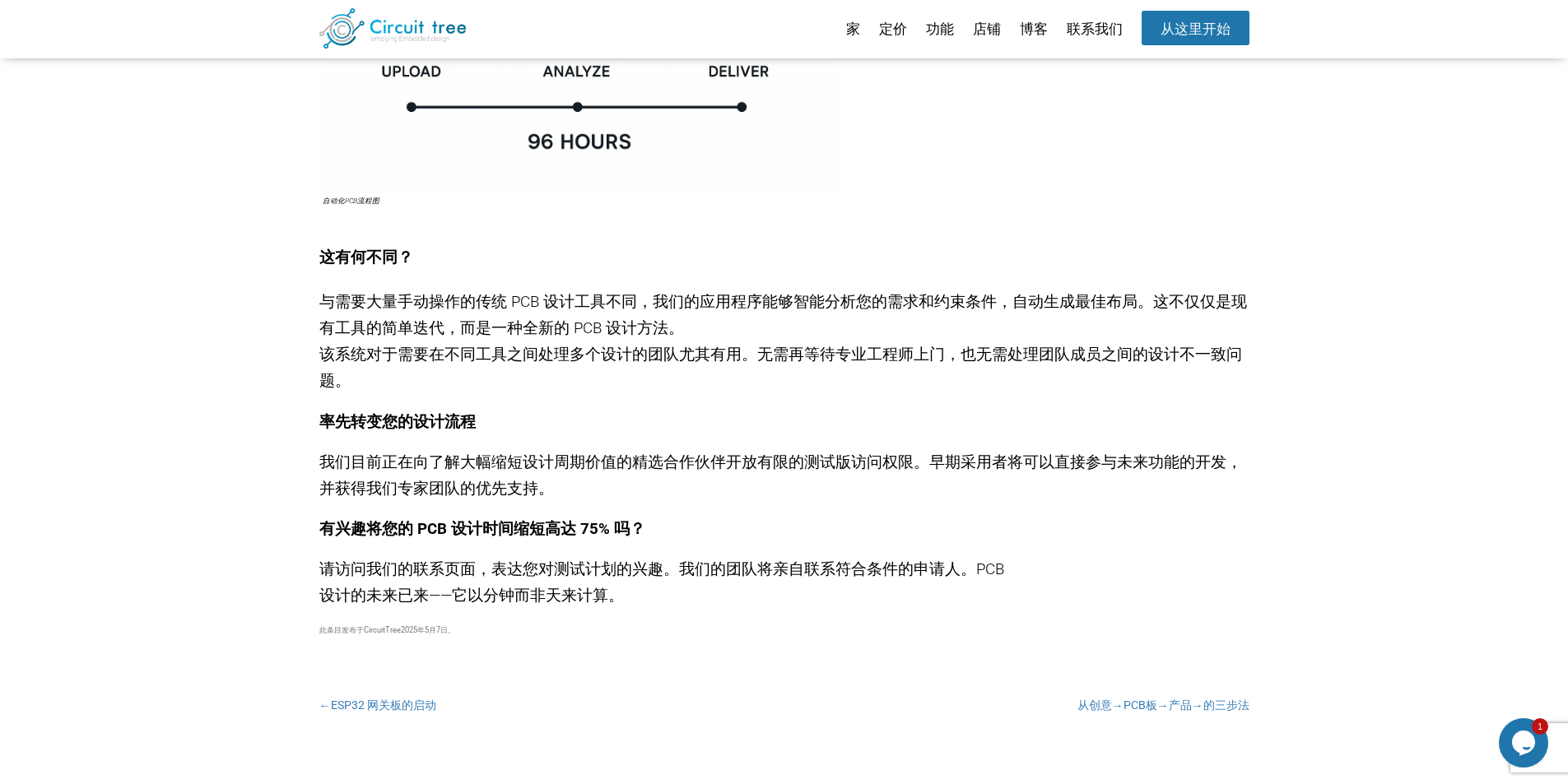
scroll to position [555, 0]
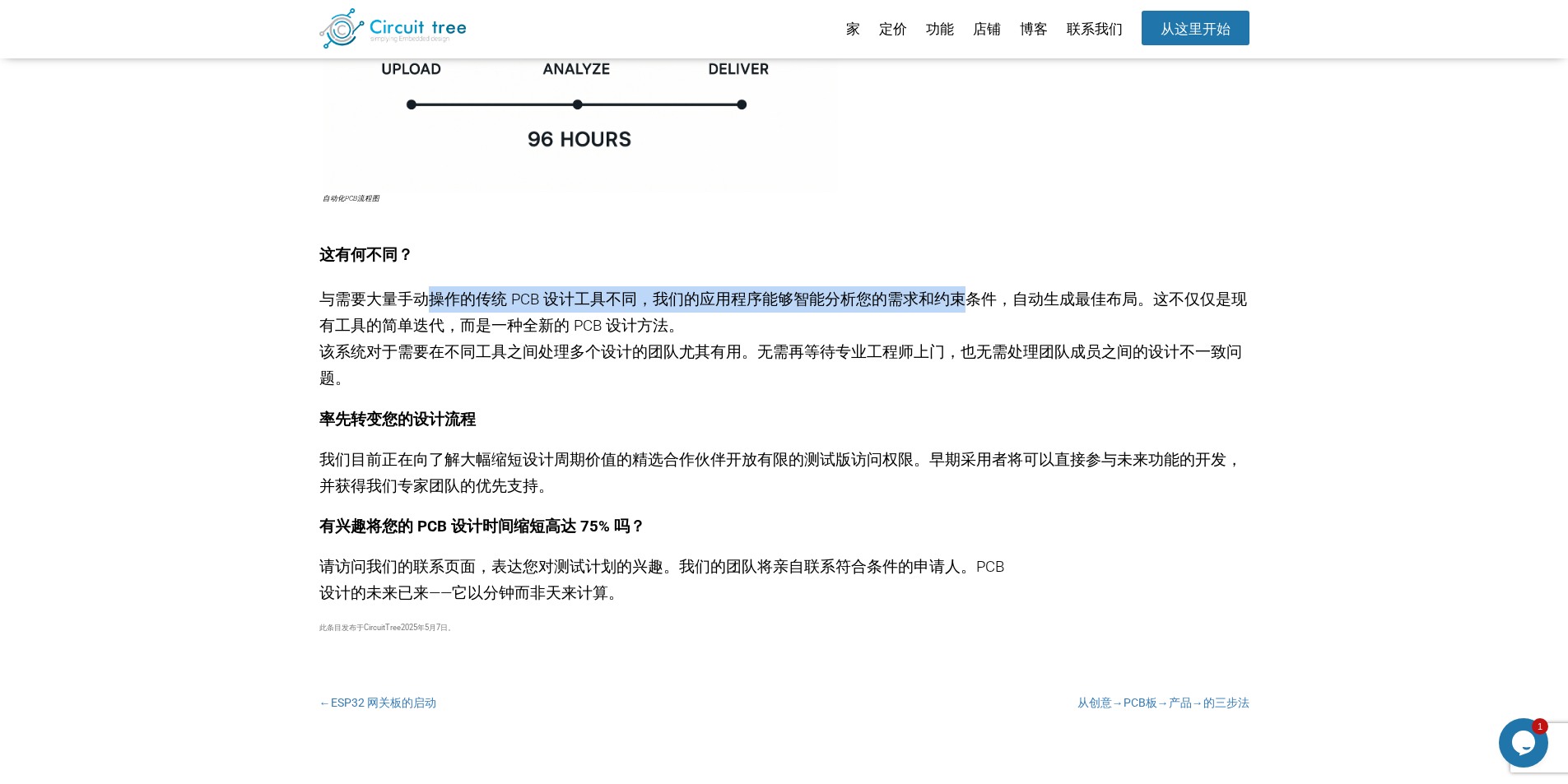
drag, startPoint x: 430, startPoint y: 298, endPoint x: 960, endPoint y: 306, distance: 530.1
click at [960, 306] on font "与需要大量手动操作的传统 PCB 设计工具不同，我们的应用程序能够智能分析您的需求和约束条件，自动生成最佳布局。这不仅仅是现有工具的简单迭代，而是一种全新的 …" at bounding box center [783, 313] width 927 height 45
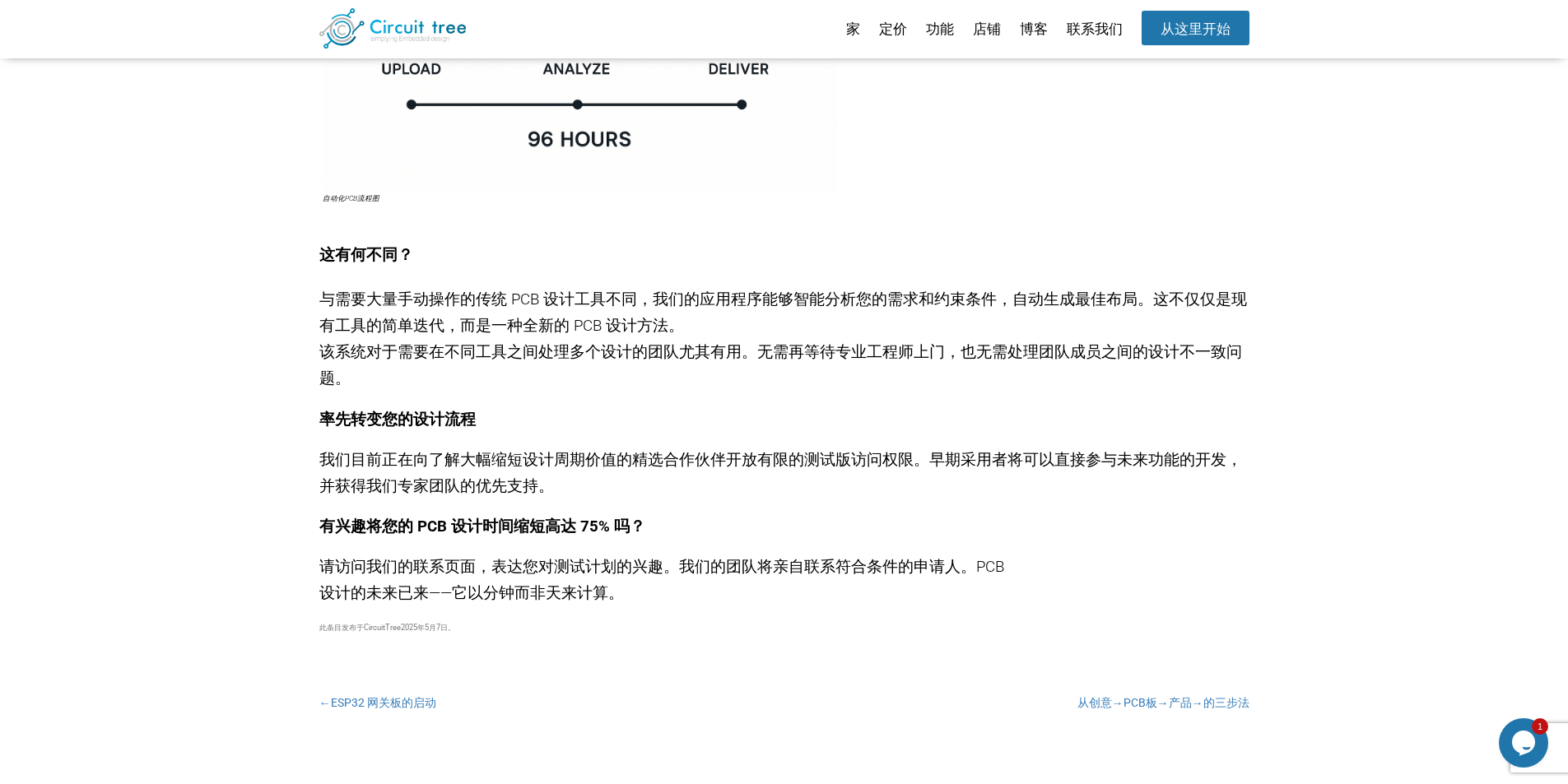
click at [1017, 312] on p "与需要大量手动操作的传统 PCB 设计工具不同，我们的应用程序能够智能分析您的需求和约束条件，自动生成最佳布局。这不仅仅是现有工具的简单迭代，而是一种全新的 …" at bounding box center [784, 339] width 930 height 105
drag, startPoint x: 1004, startPoint y: 297, endPoint x: 1143, endPoint y: 306, distance: 139.3
click at [1143, 306] on font "与需要大量手动操作的传统 PCB 设计工具不同，我们的应用程序能够智能分析您的需求和约束条件，自动生成最佳布局。这不仅仅是现有工具的简单迭代，而是一种全新的 …" at bounding box center [783, 313] width 927 height 45
click at [1157, 319] on p "与需要大量手动操作的传统 PCB 设计工具不同，我们的应用程序能够智能分析您的需求和约束条件，自动生成最佳布局。这不仅仅是现有工具的简单迭代，而是一种全新的 …" at bounding box center [784, 339] width 930 height 105
drag, startPoint x: 1132, startPoint y: 295, endPoint x: 591, endPoint y: 333, distance: 542.3
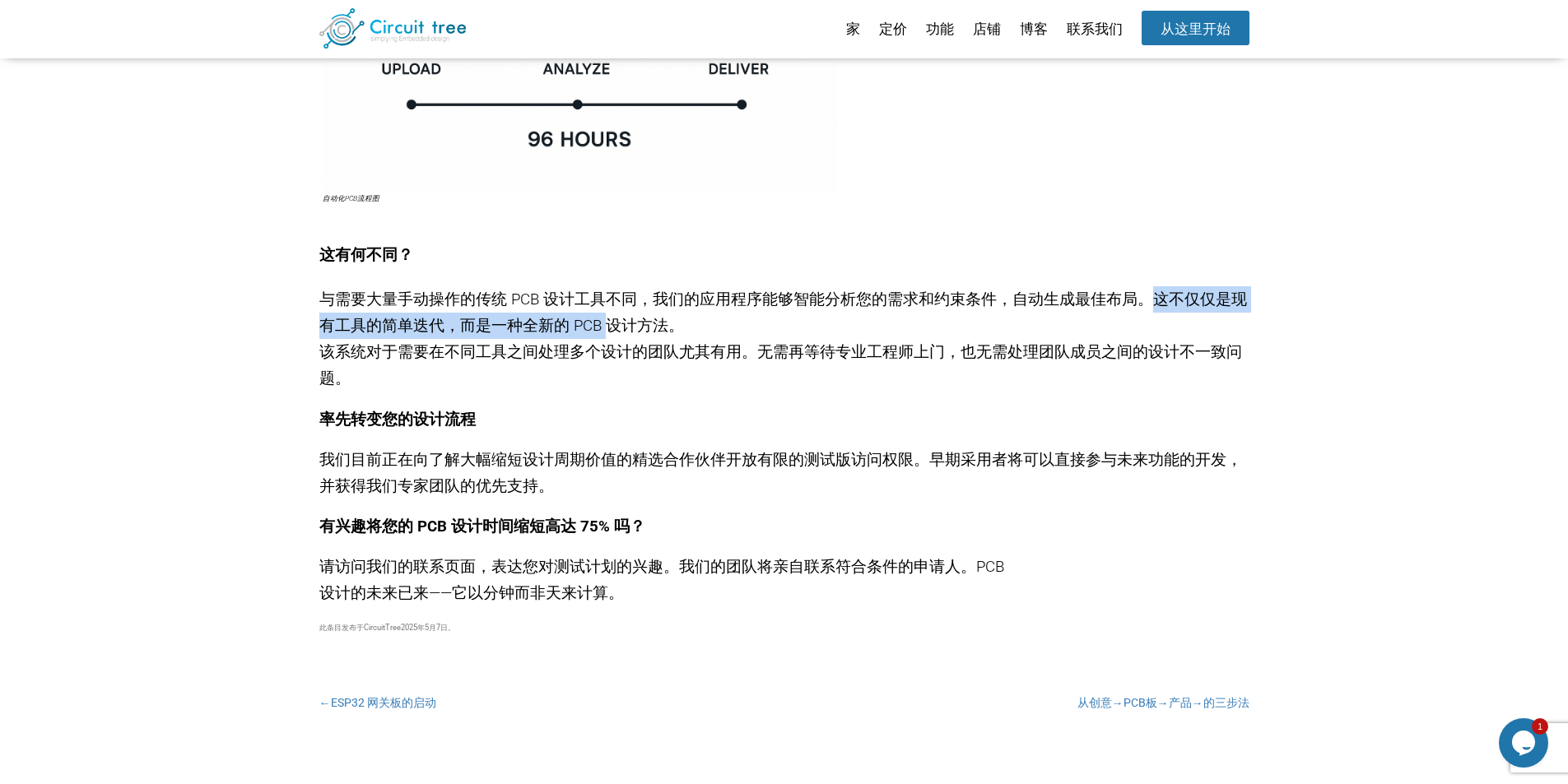
click at [591, 333] on font "与需要大量手动操作的传统 PCB 设计工具不同，我们的应用程序能够智能分析您的需求和约束条件，自动生成最佳布局。这不仅仅是现有工具的简单迭代，而是一种全新的 …" at bounding box center [783, 313] width 927 height 45
click at [687, 332] on p "与需要大量手动操作的传统 PCB 设计工具不同，我们的应用程序能够智能分析您的需求和约束条件，自动生成最佳布局。这不仅仅是现有工具的简单迭代，而是一种全新的 …" at bounding box center [784, 339] width 930 height 105
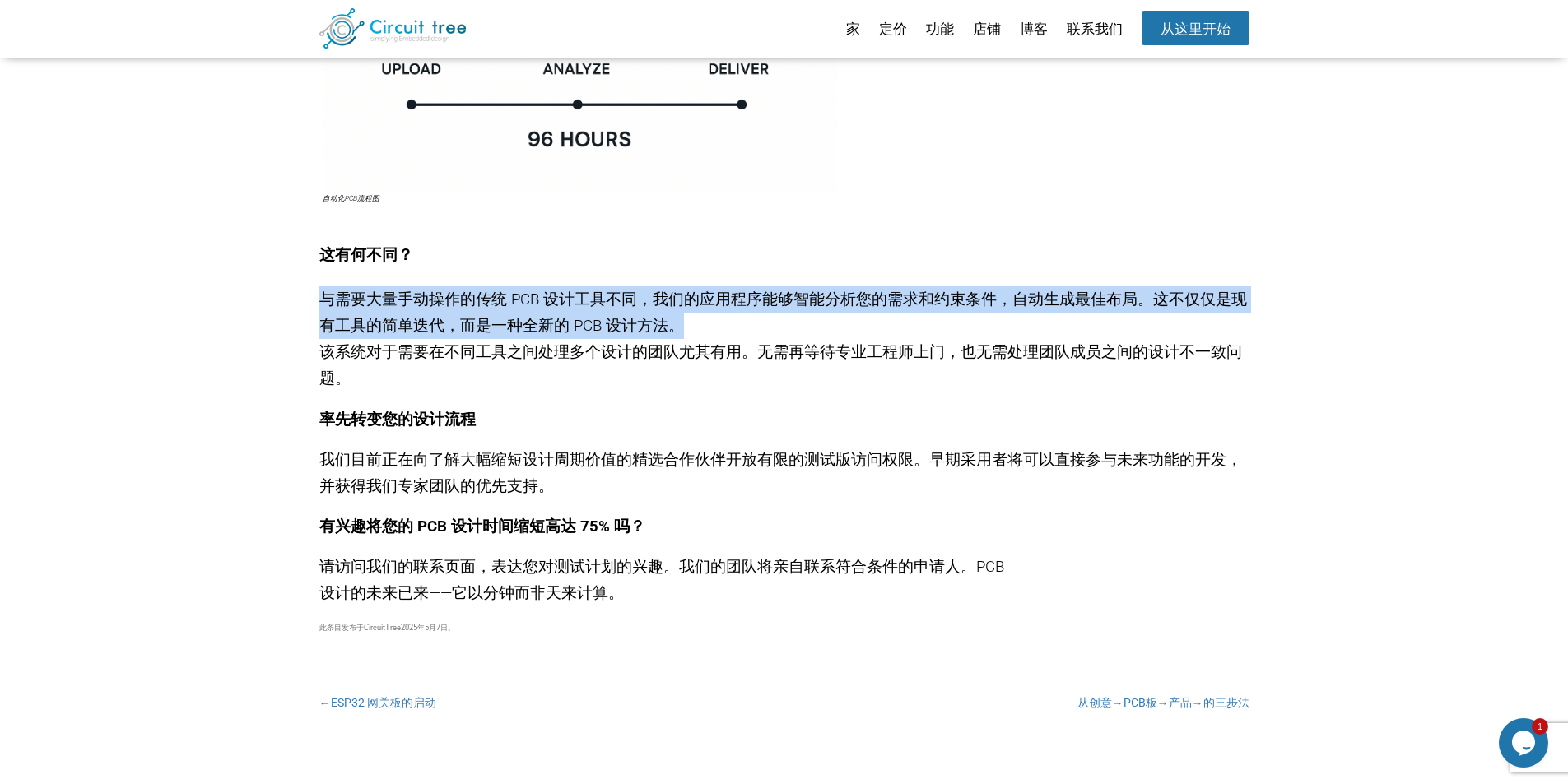
drag, startPoint x: 673, startPoint y: 326, endPoint x: 316, endPoint y: 293, distance: 358.5
click at [316, 293] on div "彻底改变 PCB 设计 发表评论 在快节奏的电子开发领域，时间比金钱更重要，它是您的竞争优势。多年来，我们与工程团队密切合作，反复听到同样的挑战：PCB 设计…" at bounding box center [784, 342] width 1568 height 1511
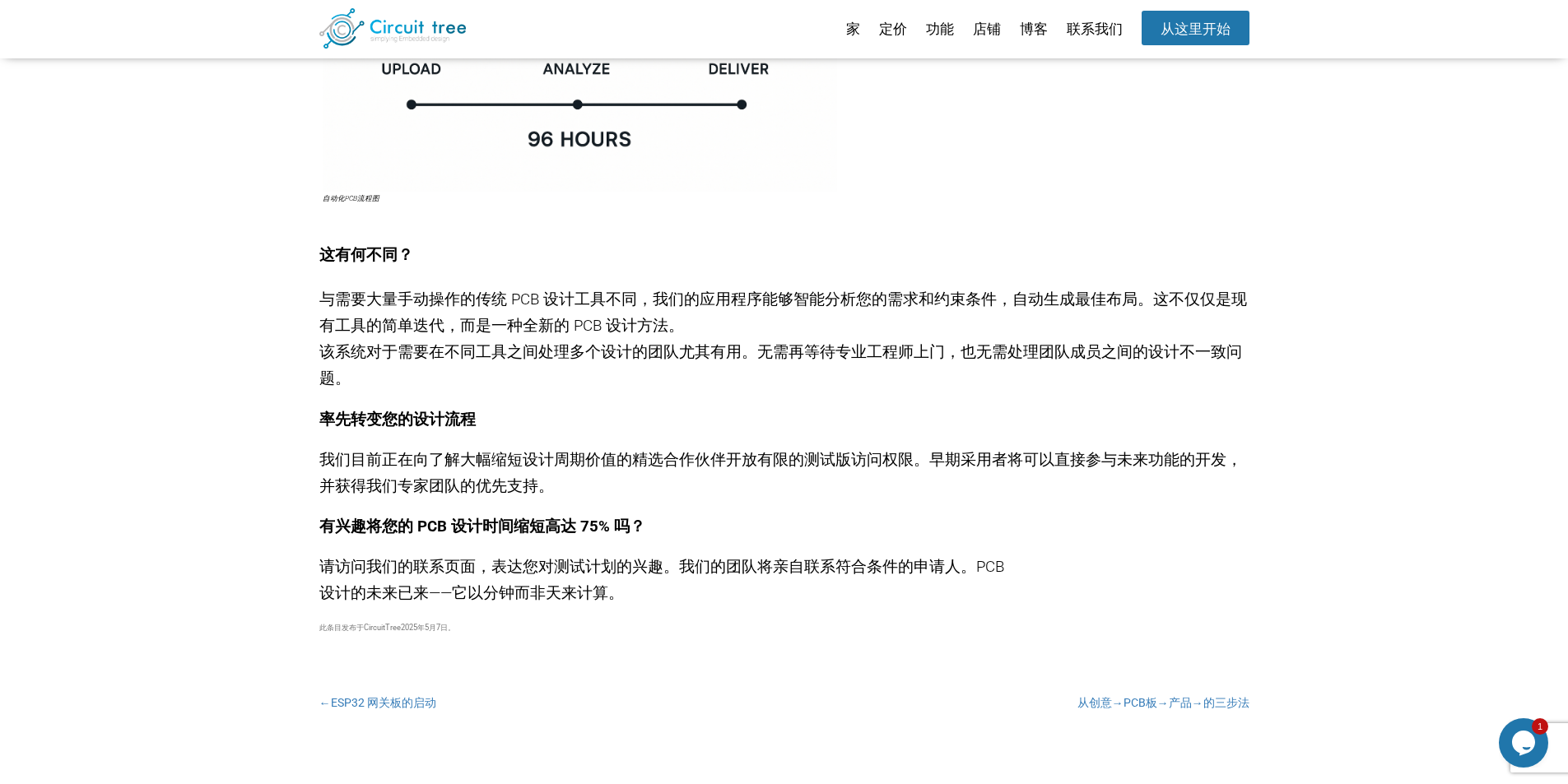
click at [350, 358] on font "该系统对于需要在不同工具之间处理多个设计的团队尤其有用。无需再等待专业工程师上门，也无需处理团队成员之间的设计不一致问题。" at bounding box center [780, 365] width 922 height 45
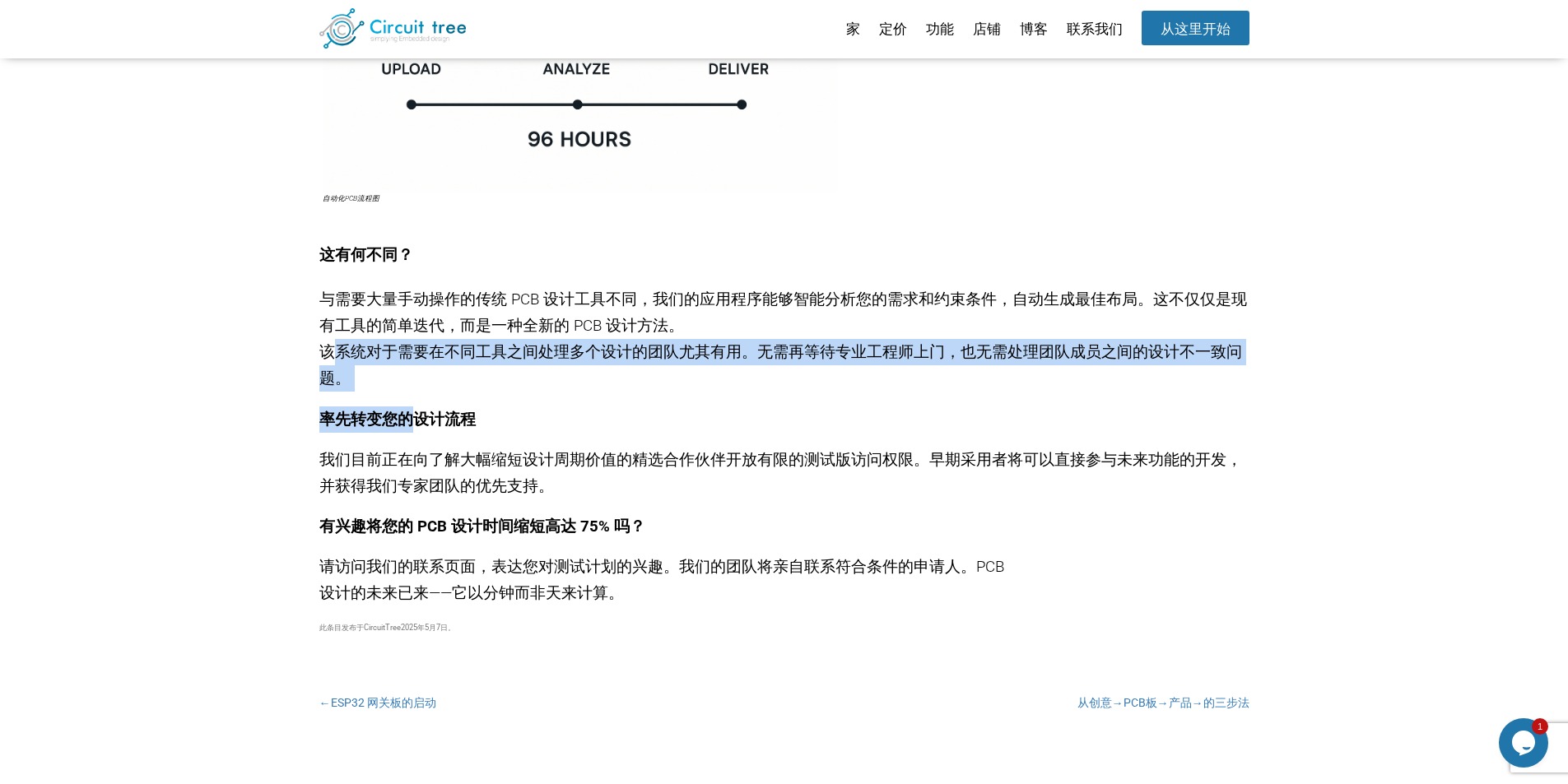
drag, startPoint x: 329, startPoint y: 352, endPoint x: 409, endPoint y: 404, distance: 95.4
click at [409, 404] on div "在快节奏的电子开发领域，时间比金钱更重要，它是您的竞争优势。多年来，我们与工程团队密切合作，反复听到同样的挑战：PCB 设计会造成瓶颈，阻碍创新。 这就是为什…" at bounding box center [784, 97] width 930 height 1020
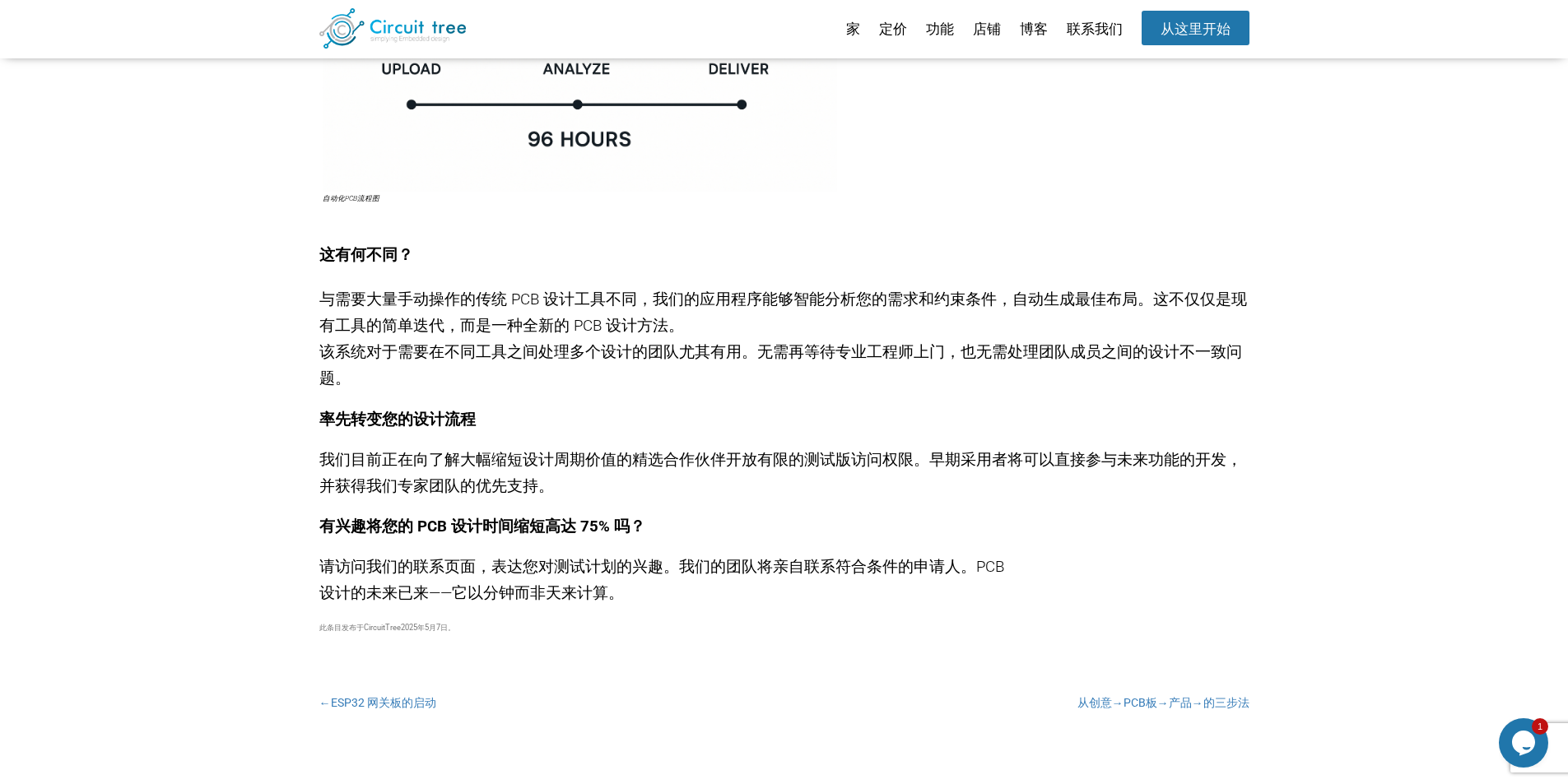
click at [492, 404] on div "在快节奏的电子开发领域，时间比金钱更重要，它是您的竞争优势。多年来，我们与工程团队密切合作，反复听到同样的挑战：PCB 设计会造成瓶颈，阻碍创新。 这就是为什…" at bounding box center [784, 97] width 930 height 1020
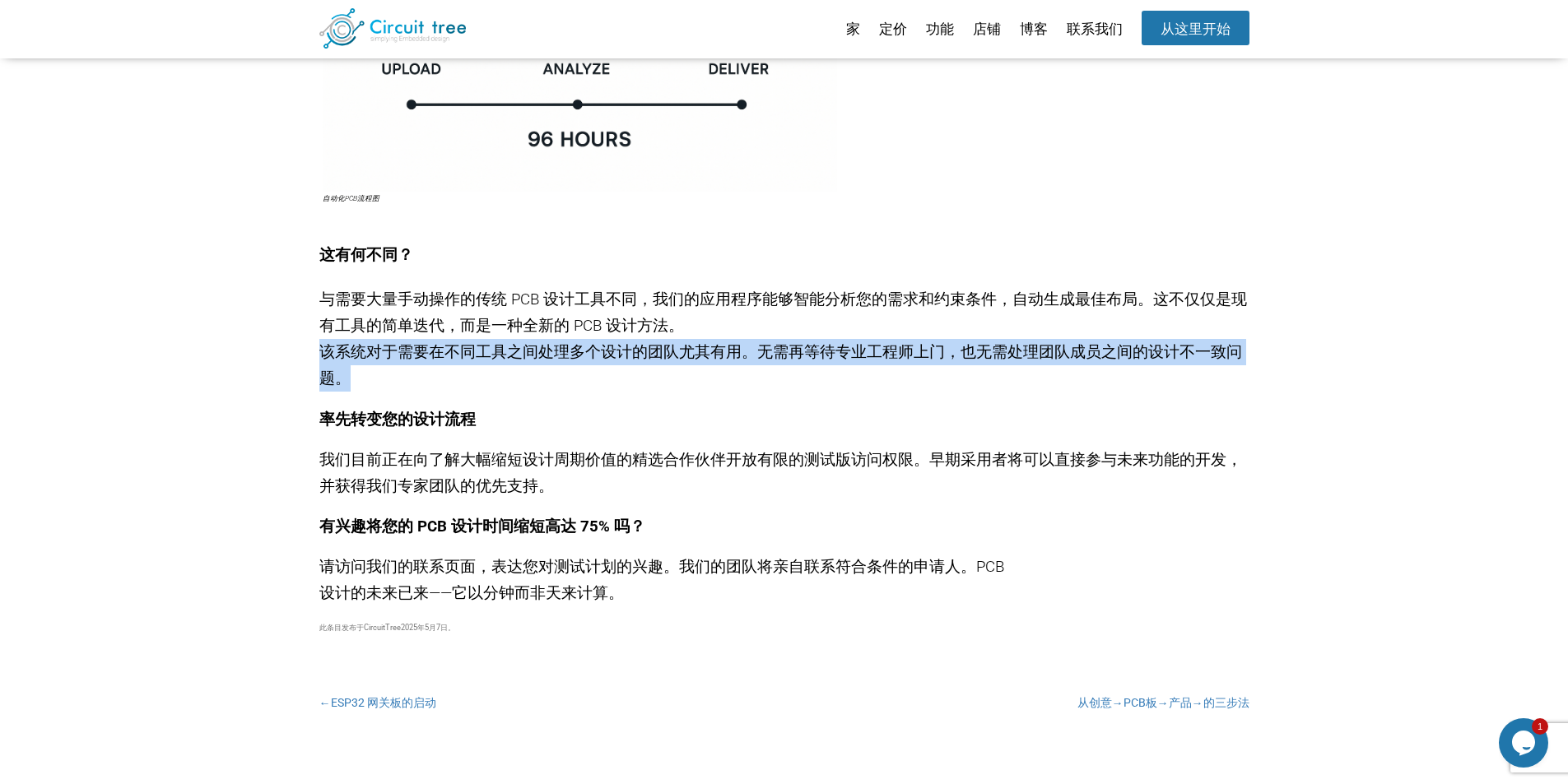
drag, startPoint x: 375, startPoint y: 390, endPoint x: 305, endPoint y: 355, distance: 78.3
click at [305, 355] on div "彻底改变 PCB 设计 发表评论 在快节奏的电子开发领域，时间比金钱更重要，它是您的竞争优势。多年来，我们与工程团队密切合作，反复听到同样的挑战：PCB 设计…" at bounding box center [784, 342] width 1568 height 1511
click at [409, 363] on p "与需要大量手动操作的传统 PCB 设计工具不同，我们的应用程序能够智能分析您的需求和约束条件，自动生成最佳布局。这不仅仅是现有工具的简单迭代，而是一种全新的 …" at bounding box center [784, 339] width 930 height 105
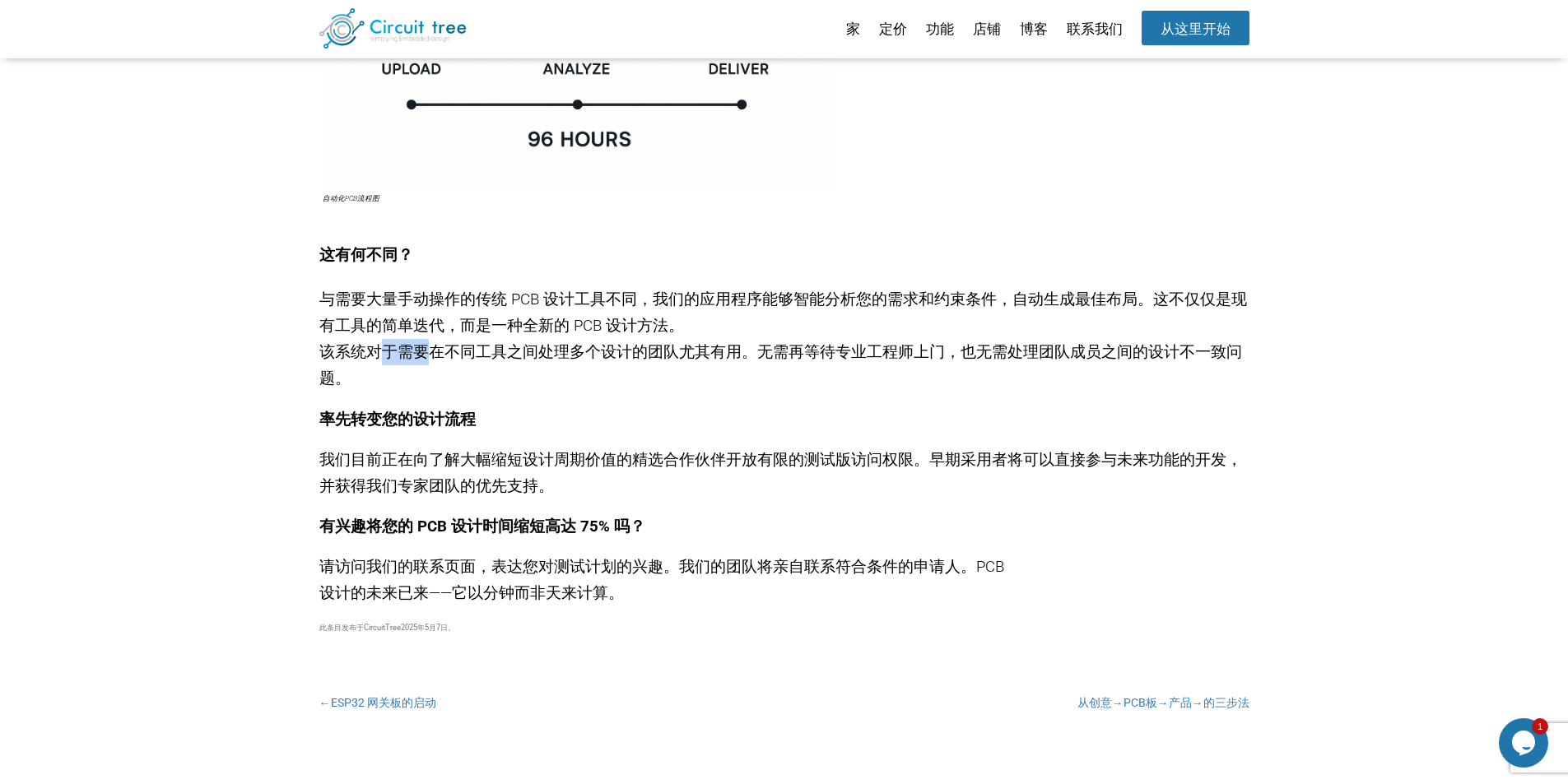
drag, startPoint x: 384, startPoint y: 350, endPoint x: 430, endPoint y: 352, distance: 46.0
click at [430, 352] on font "该系统对于需要在不同工具之间处理多个设计的团队尤其有用。无需再等待专业工程师上门，也无需处理团队成员之间的设计不一致问题。" at bounding box center [780, 365] width 922 height 45
click at [462, 371] on p "与需要大量手动操作的传统 PCB 设计工具不同，我们的应用程序能够智能分析您的需求和约束条件，自动生成最佳布局。这不仅仅是现有工具的简单迭代，而是一种全新的 …" at bounding box center [784, 339] width 930 height 105
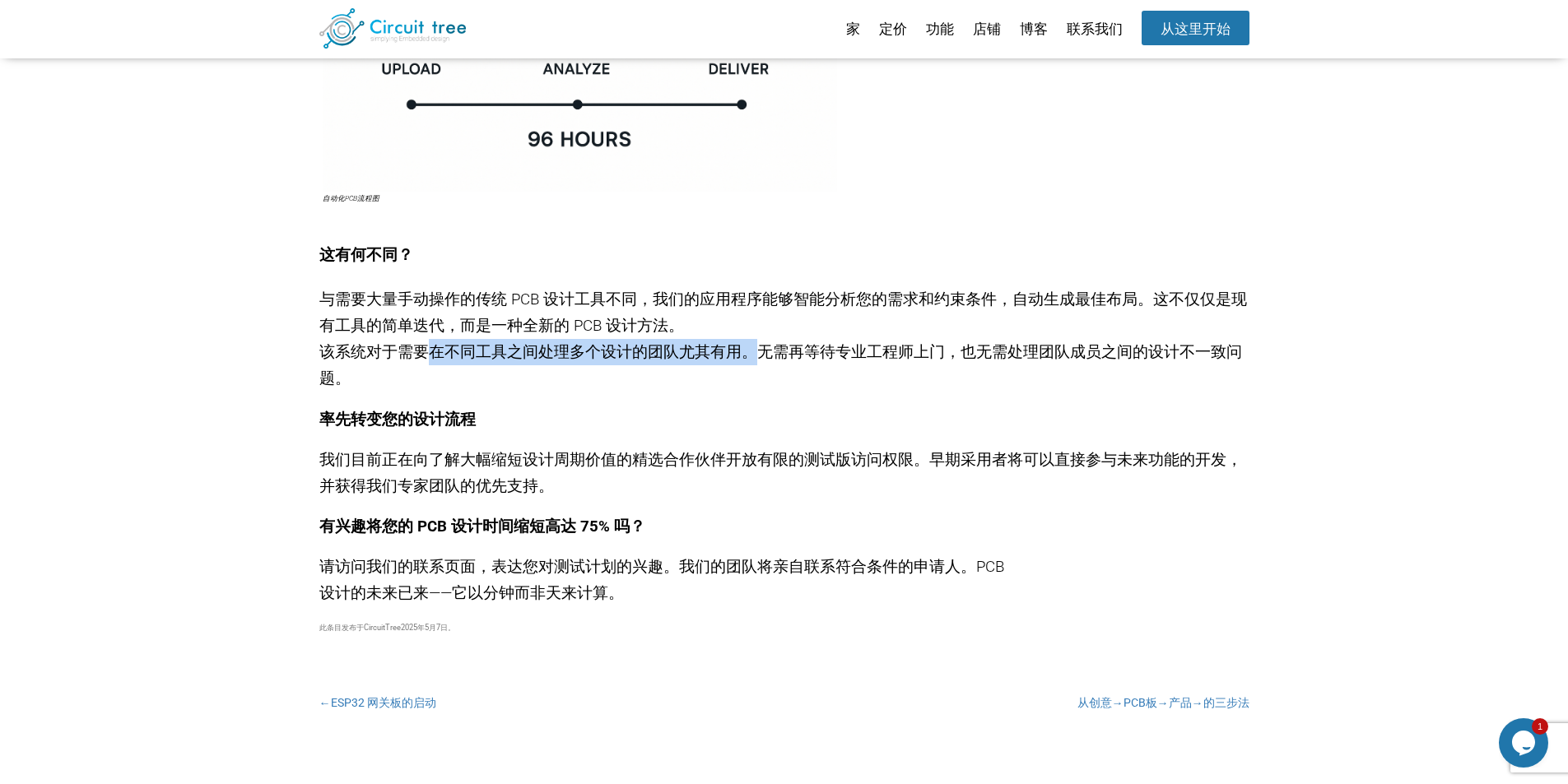
drag, startPoint x: 426, startPoint y: 350, endPoint x: 747, endPoint y: 355, distance: 321.0
click at [747, 355] on font "该系统对于需要在不同工具之间处理多个设计的团队尤其有用。无需再等待专业工程师上门，也无需处理团队成员之间的设计不一致问题。" at bounding box center [780, 365] width 922 height 45
click at [794, 355] on font "该系统对于需要在不同工具之间处理多个设计的团队尤其有用。无需再等待专业工程师上门，也无需处理团队成员之间的设计不一致问题。" at bounding box center [780, 365] width 922 height 45
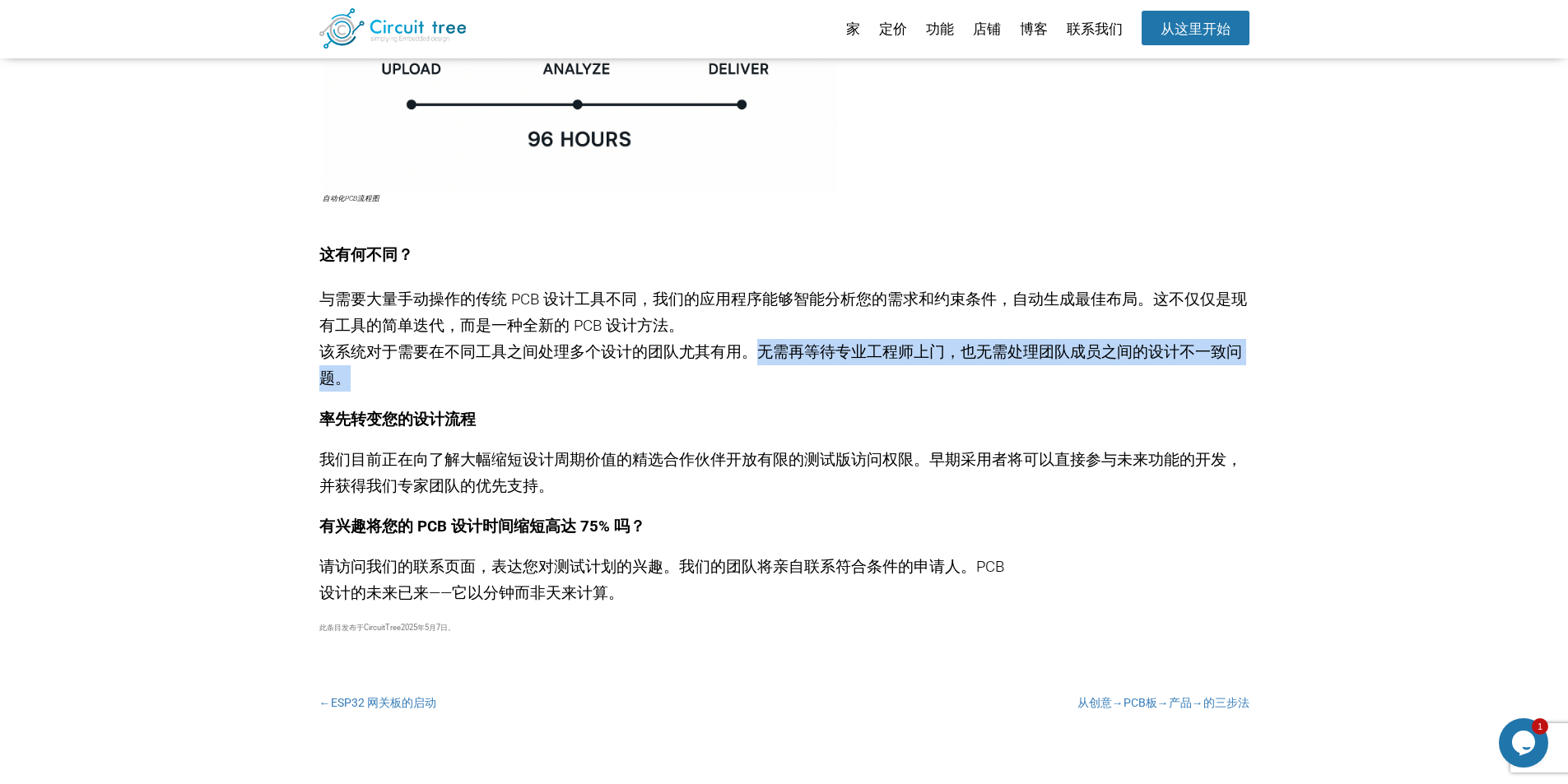
drag, startPoint x: 746, startPoint y: 354, endPoint x: 1200, endPoint y: 390, distance: 455.4
click at [1200, 390] on p "与需要大量手动操作的传统 PCB 设计工具不同，我们的应用程序能够智能分析您的需求和约束条件，自动生成最佳布局。这不仅仅是现有工具的简单迭代，而是一种全新的 …" at bounding box center [784, 339] width 930 height 105
click at [554, 391] on p "与需要大量手动操作的传统 PCB 设计工具不同，我们的应用程序能够智能分析您的需求和约束条件，自动生成最佳布局。这不仅仅是现有工具的简单迭代，而是一种全新的 …" at bounding box center [784, 339] width 930 height 105
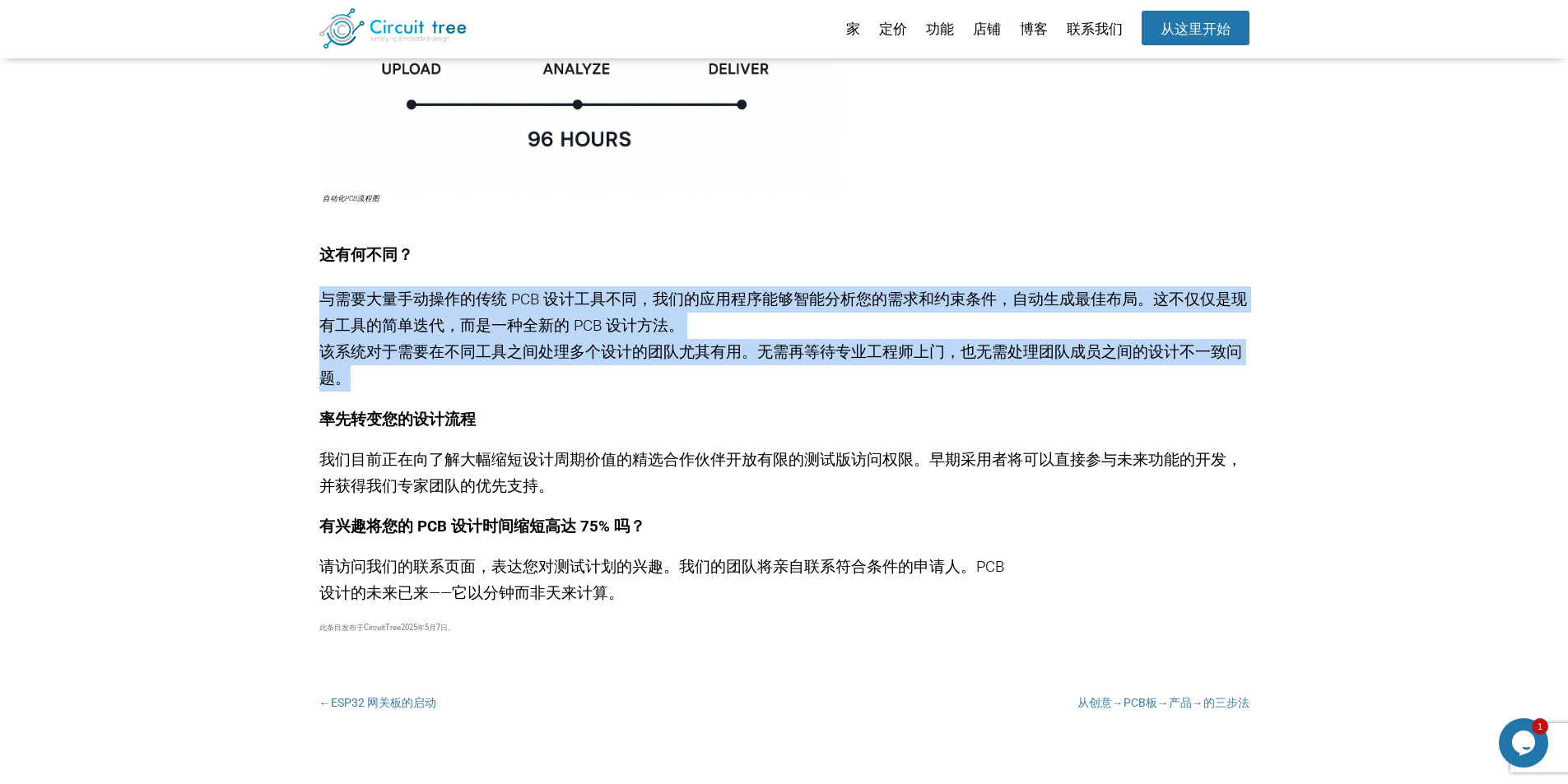
drag, startPoint x: 354, startPoint y: 381, endPoint x: 310, endPoint y: 311, distance: 82.7
click at [310, 311] on div "彻底改变 PCB 设计 发表评论 在快节奏的电子开发领域，时间比金钱更重要，它是您的竞争优势。多年来，我们与工程团队密切合作，反复听到同样的挑战：PCB 设计…" at bounding box center [784, 342] width 1568 height 1511
click at [309, 311] on div "彻底改变 PCB 设计 发表评论 在快节奏的电子开发领域，时间比金钱更重要，它是您的竞争优势。多年来，我们与工程团队密切合作，反复听到同样的挑战：PCB 设计…" at bounding box center [784, 342] width 1568 height 1511
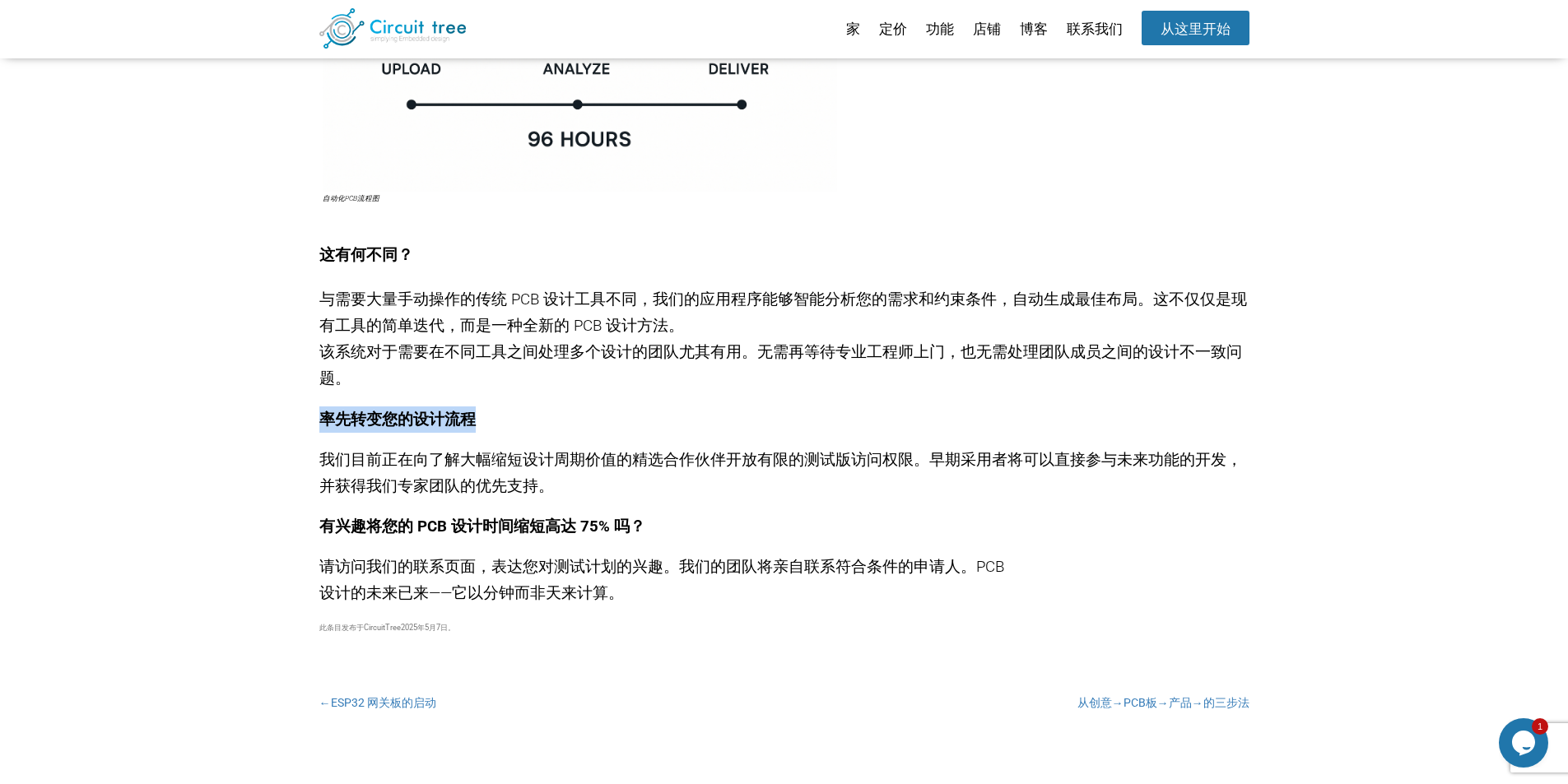
drag, startPoint x: 321, startPoint y: 424, endPoint x: 494, endPoint y: 426, distance: 173.0
click at [494, 426] on p "率先转变您的设计流程" at bounding box center [784, 419] width 930 height 26
click at [469, 461] on font "我们目前正在向了解大幅缩短设计周期价值的精选合作伙伴开放有限的测试版访问权限。早期采用者将可以直接参与未来功能的开发，并获得我们专家团队的优先支持。" at bounding box center [780, 472] width 922 height 45
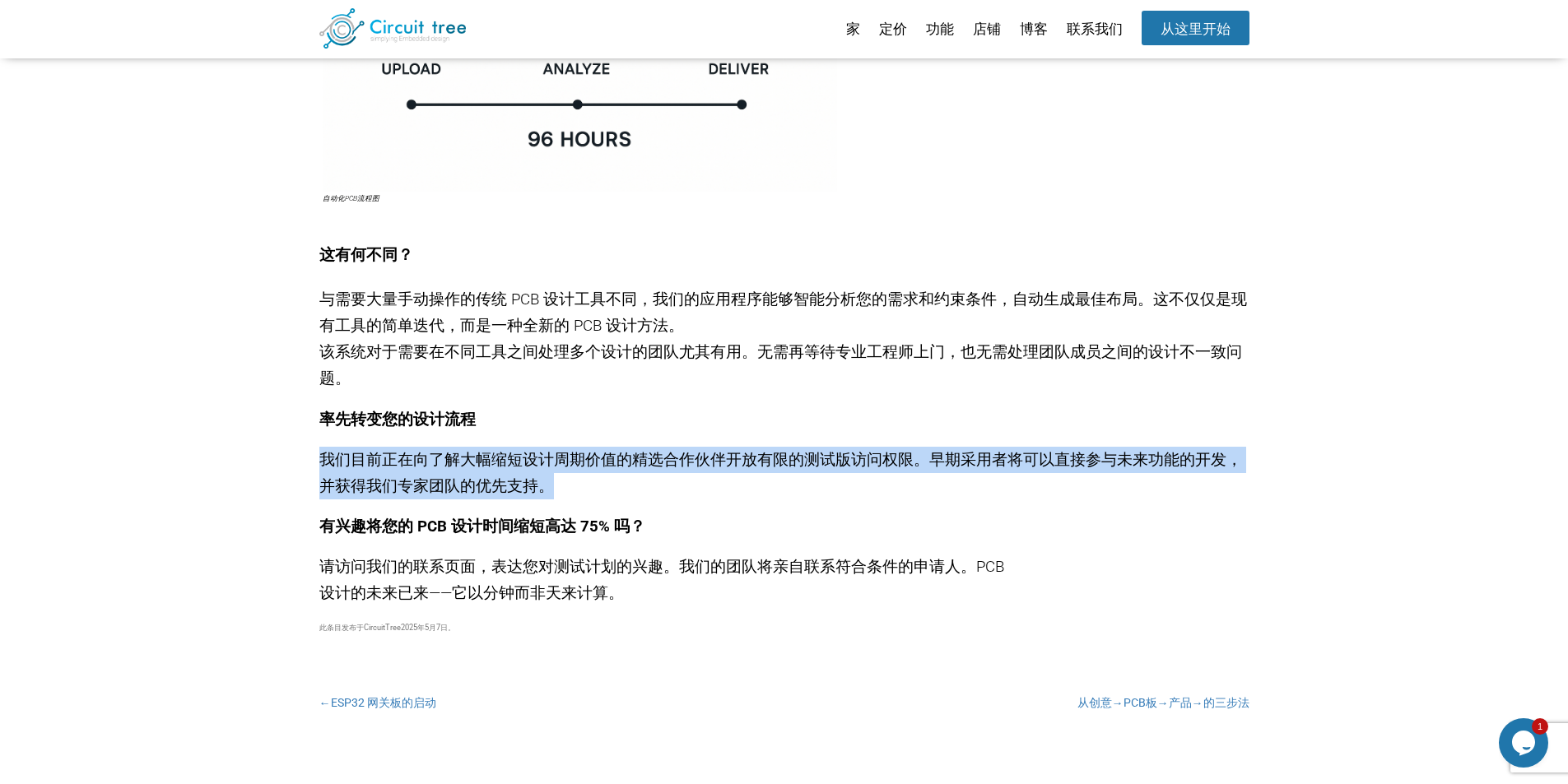
drag, startPoint x: 323, startPoint y: 461, endPoint x: 548, endPoint y: 497, distance: 227.9
click at [548, 497] on p "我们目前正在向了解大幅缩短设计周期价值的精选合作伙伴开放有限的测试版访问权限。早期采用者将可以直接参与未来功能的开发，并获得我们专家团队的优先支持。" at bounding box center [784, 473] width 930 height 53
click at [546, 497] on p "我们目前正在向了解大幅缩短设计周期价值的精选合作伙伴开放有限的测试版访问权限。早期采用者将可以直接参与未来功能的开发，并获得我们专家团队的优先支持。" at bounding box center [784, 473] width 930 height 53
drag, startPoint x: 364, startPoint y: 456, endPoint x: 536, endPoint y: 490, distance: 175.3
click at [536, 490] on p "我们目前正在向了解大幅缩短设计周期价值的精选合作伙伴开放有限的测试版访问权限。早期采用者将可以直接参与未来功能的开发，并获得我们专家团队的优先支持。" at bounding box center [784, 473] width 930 height 53
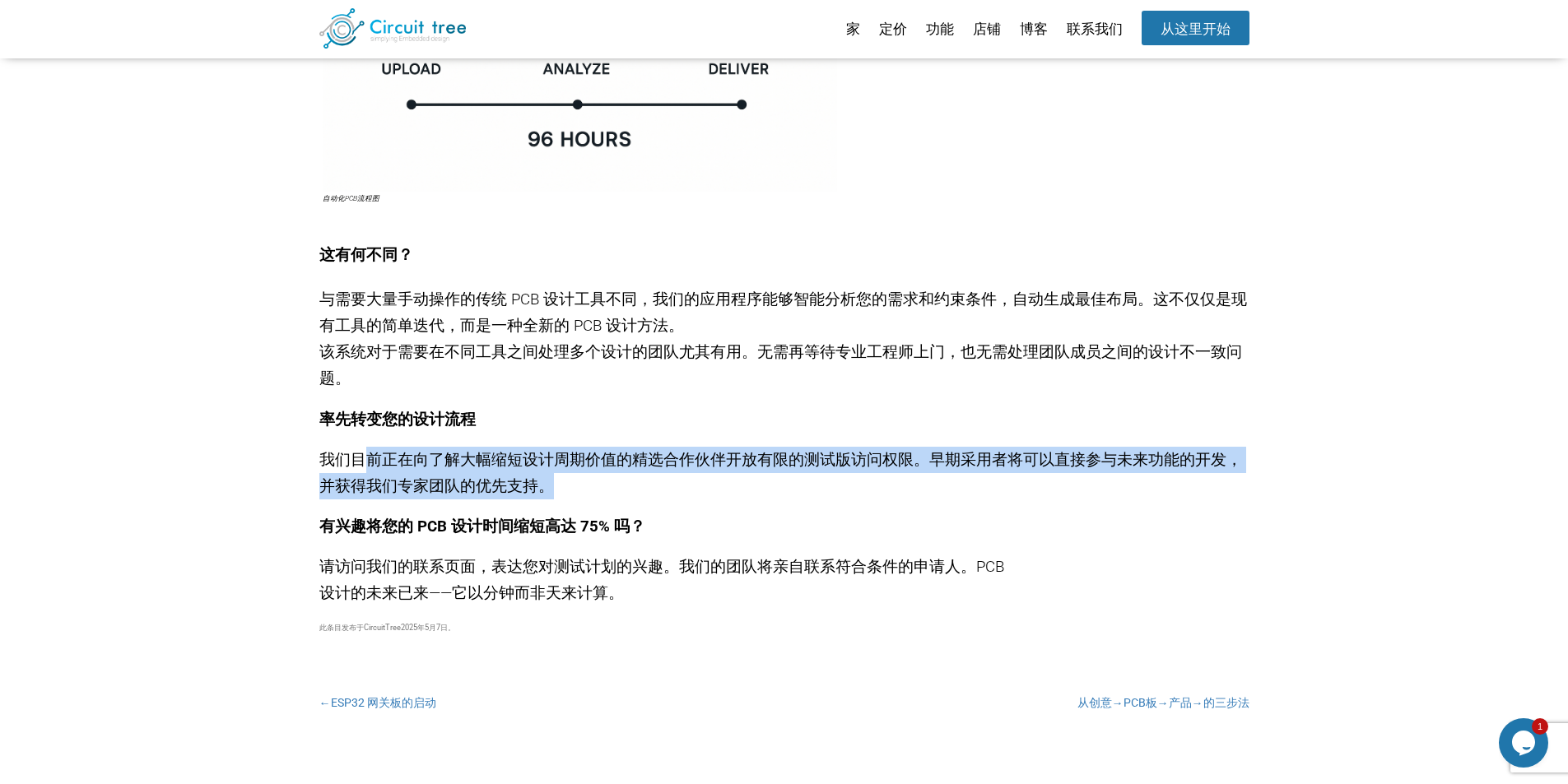
click at [562, 490] on p "我们目前正在向了解大幅缩短设计周期价值的精选合作伙伴开放有限的测试版访问权限。早期采用者将可以直接参与未来功能的开发，并获得我们专家团队的优先支持。" at bounding box center [784, 473] width 930 height 53
drag, startPoint x: 536, startPoint y: 490, endPoint x: 324, endPoint y: 465, distance: 213.5
click at [324, 465] on p "我们目前正在向了解大幅缩短设计周期价值的精选合作伙伴开放有限的测试版访问权限。早期采用者将可以直接参与未来功能的开发，并获得我们专家团队的优先支持。" at bounding box center [784, 473] width 930 height 53
click at [636, 477] on p "我们目前正在向了解大幅缩短设计周期价值的精选合作伙伴开放有限的测试版访问权限。早期采用者将可以直接参与未来功能的开发，并获得我们专家团队的优先支持。" at bounding box center [784, 473] width 930 height 53
click at [855, 471] on p "我们目前正在向了解大幅缩短设计周期价值的精选合作伙伴开放有限的测试版访问权限。早期采用者将可以直接参与未来功能的开发，并获得我们专家团队的优先支持。" at bounding box center [784, 473] width 930 height 53
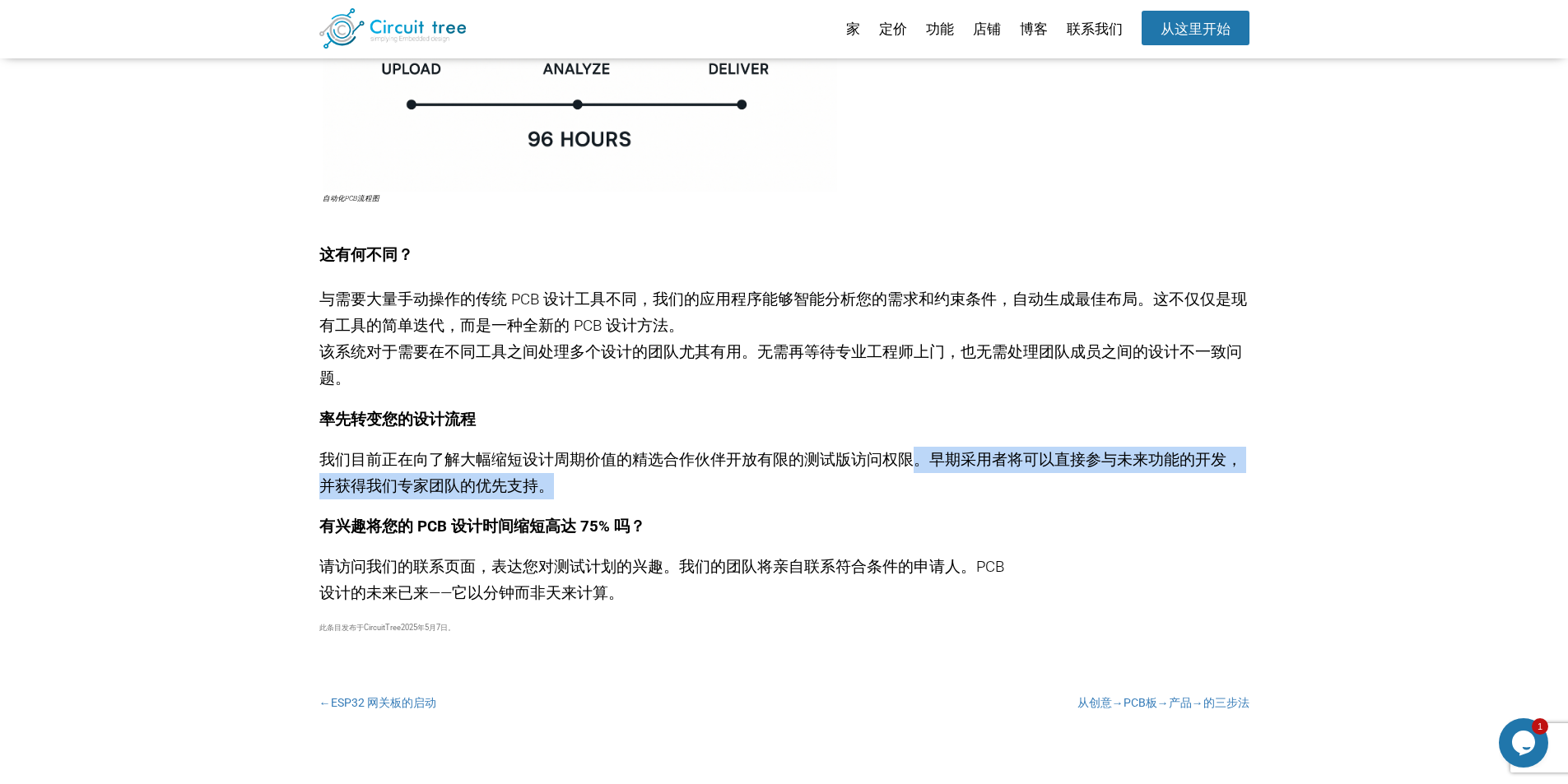
drag, startPoint x: 902, startPoint y: 460, endPoint x: 980, endPoint y: 476, distance: 79.6
click at [980, 476] on p "我们目前正在向了解大幅缩短设计周期价值的精选合作伙伴开放有限的测试版访问权限。早期采用者将可以直接参与未来功能的开发，并获得我们专家团队的优先支持。" at bounding box center [784, 473] width 930 height 53
click at [905, 476] on p "我们目前正在向了解大幅缩短设计周期价值的精选合作伙伴开放有限的测试版访问权限。早期采用者将可以直接参与未来功能的开发，并获得我们专家团队的优先支持。" at bounding box center [784, 473] width 930 height 53
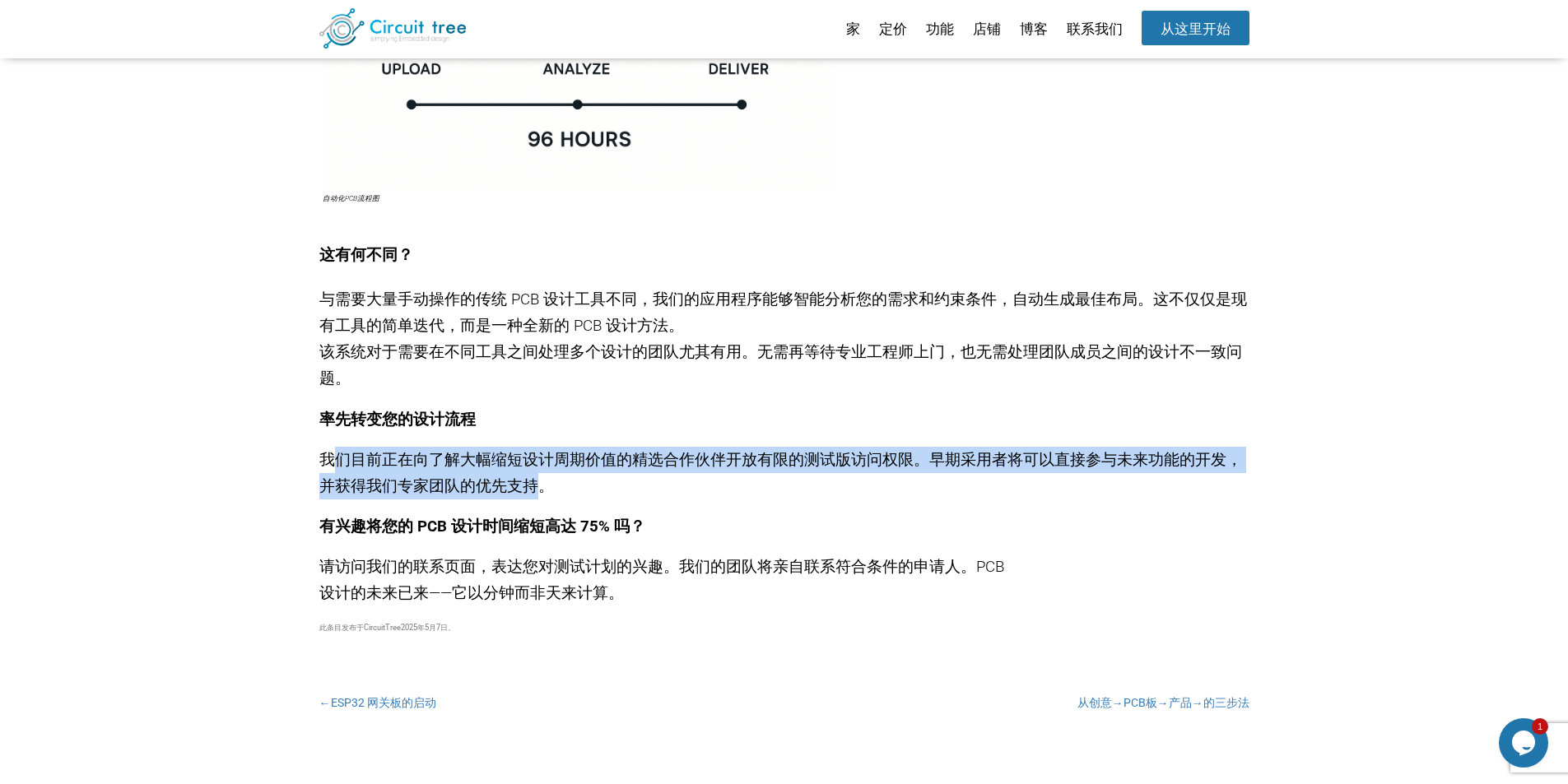
drag, startPoint x: 526, startPoint y: 487, endPoint x: 327, endPoint y: 458, distance: 201.1
click at [327, 458] on font "我们目前正在向了解大幅缩短设计周期价值的精选合作伙伴开放有限的测试版访问权限。早期采用者将可以直接参与未来功能的开发，并获得我们专家团队的优先支持。" at bounding box center [780, 472] width 922 height 45
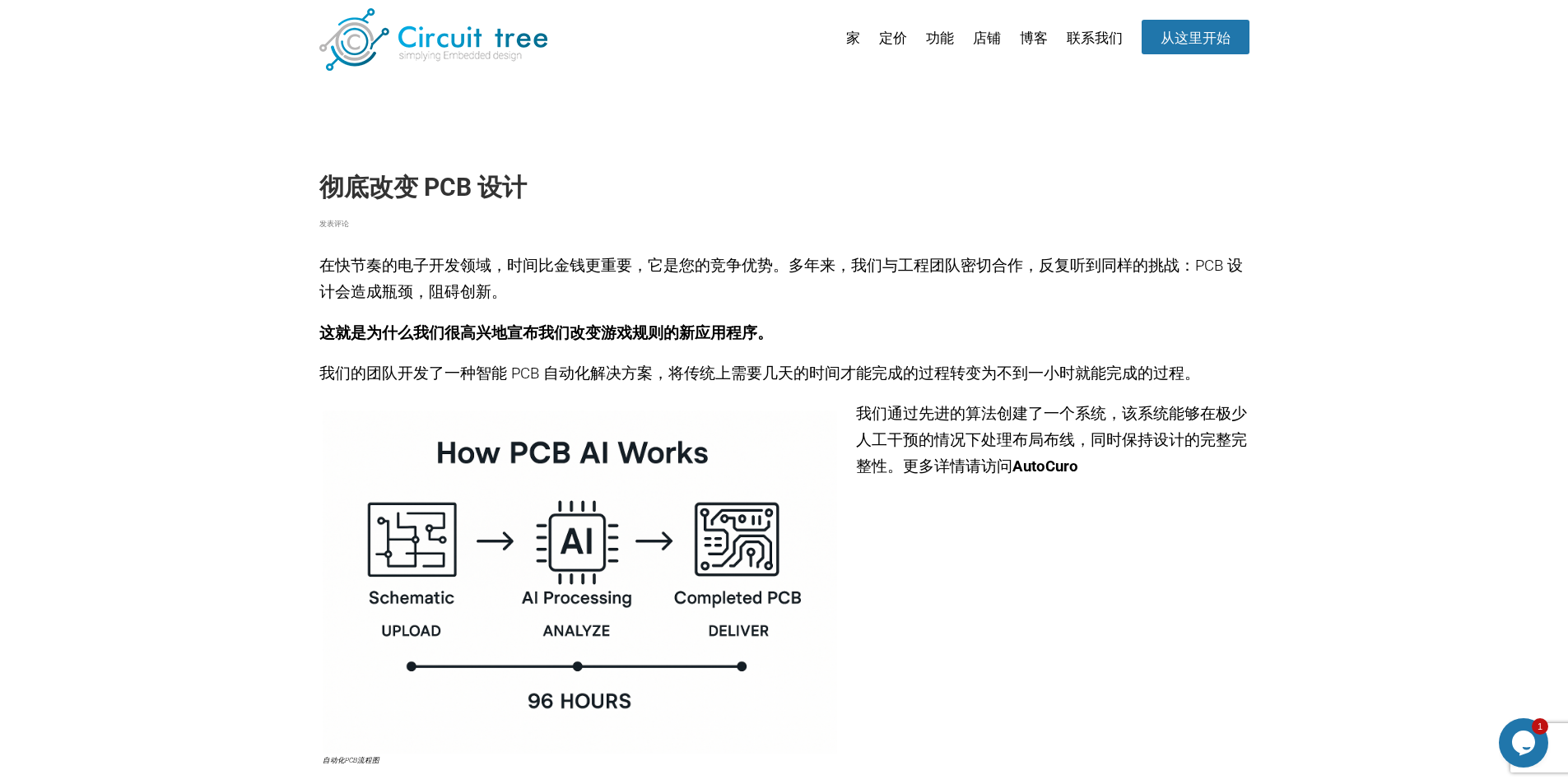
scroll to position [0, 0]
